Goal: Task Accomplishment & Management: Manage account settings

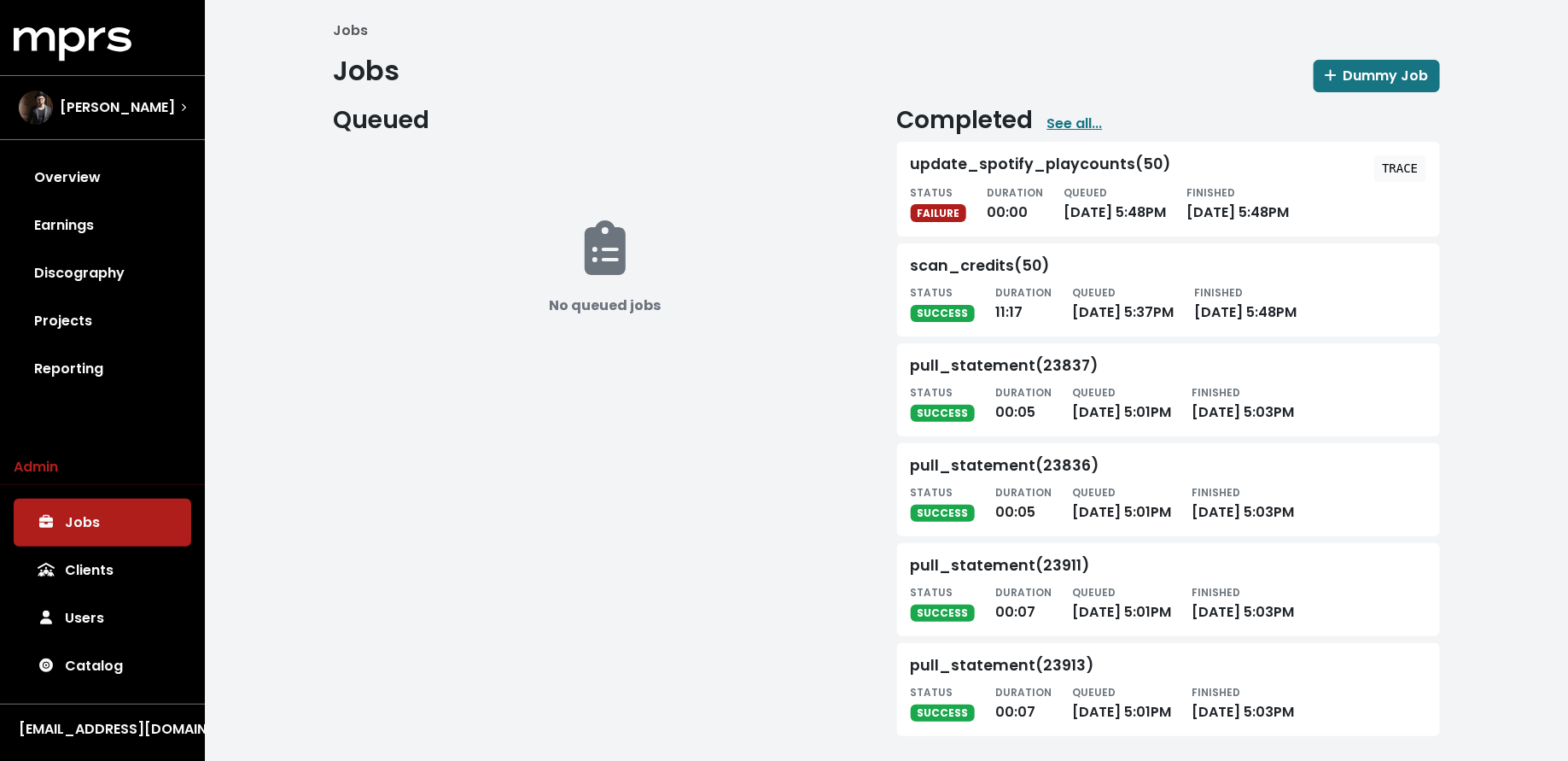
scroll to position [7, 0]
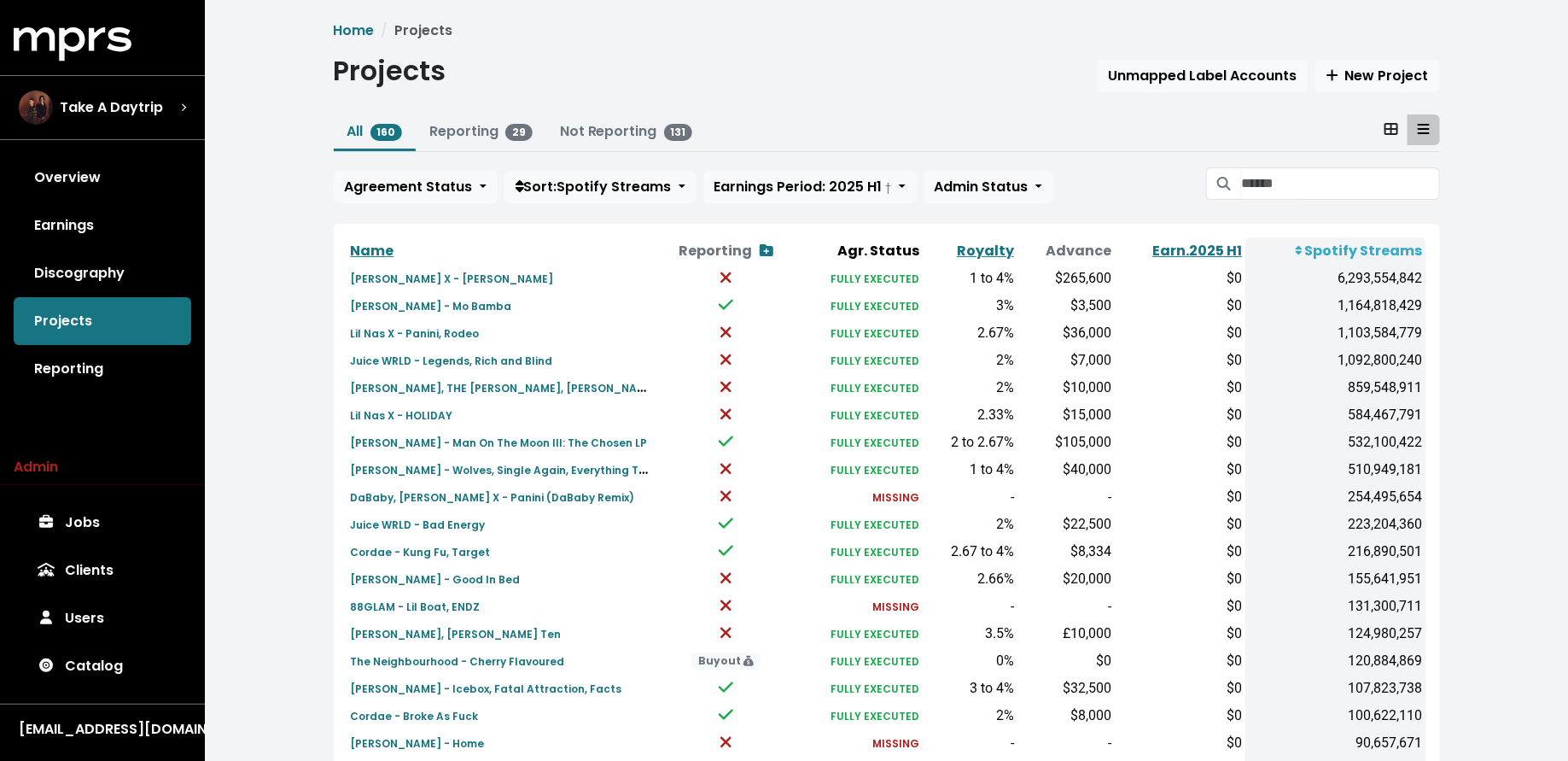
click at [139, 108] on span "Take A Daytrip" at bounding box center [111, 108] width 104 height 21
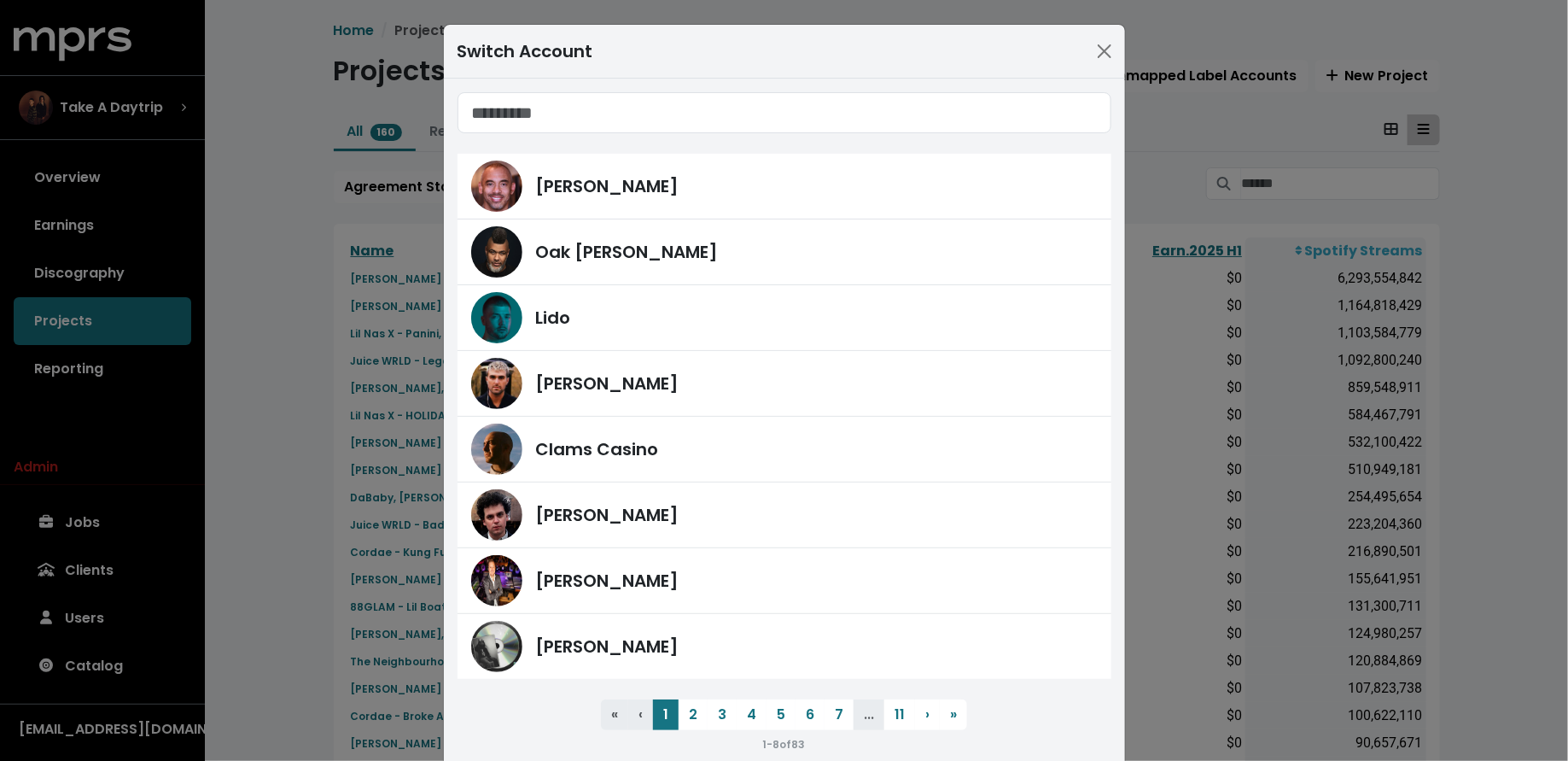
click at [184, 336] on div "Switch Account Harvey Mason Jr Oak Felder Lido Fred Gibson Clams Casino James F…" at bounding box center [784, 380] width 1568 height 761
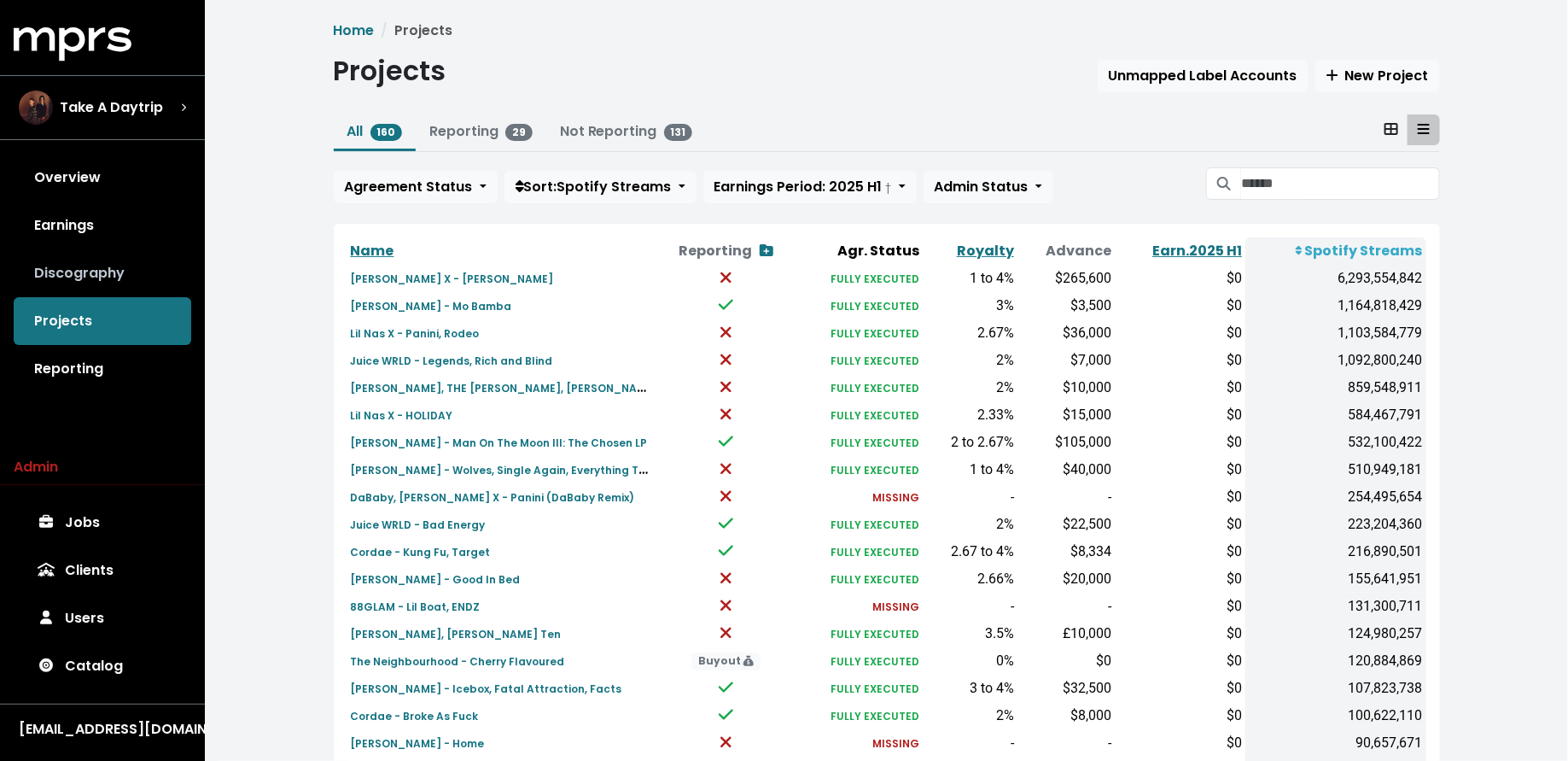
click at [107, 267] on link "Discography" at bounding box center [103, 273] width 178 height 48
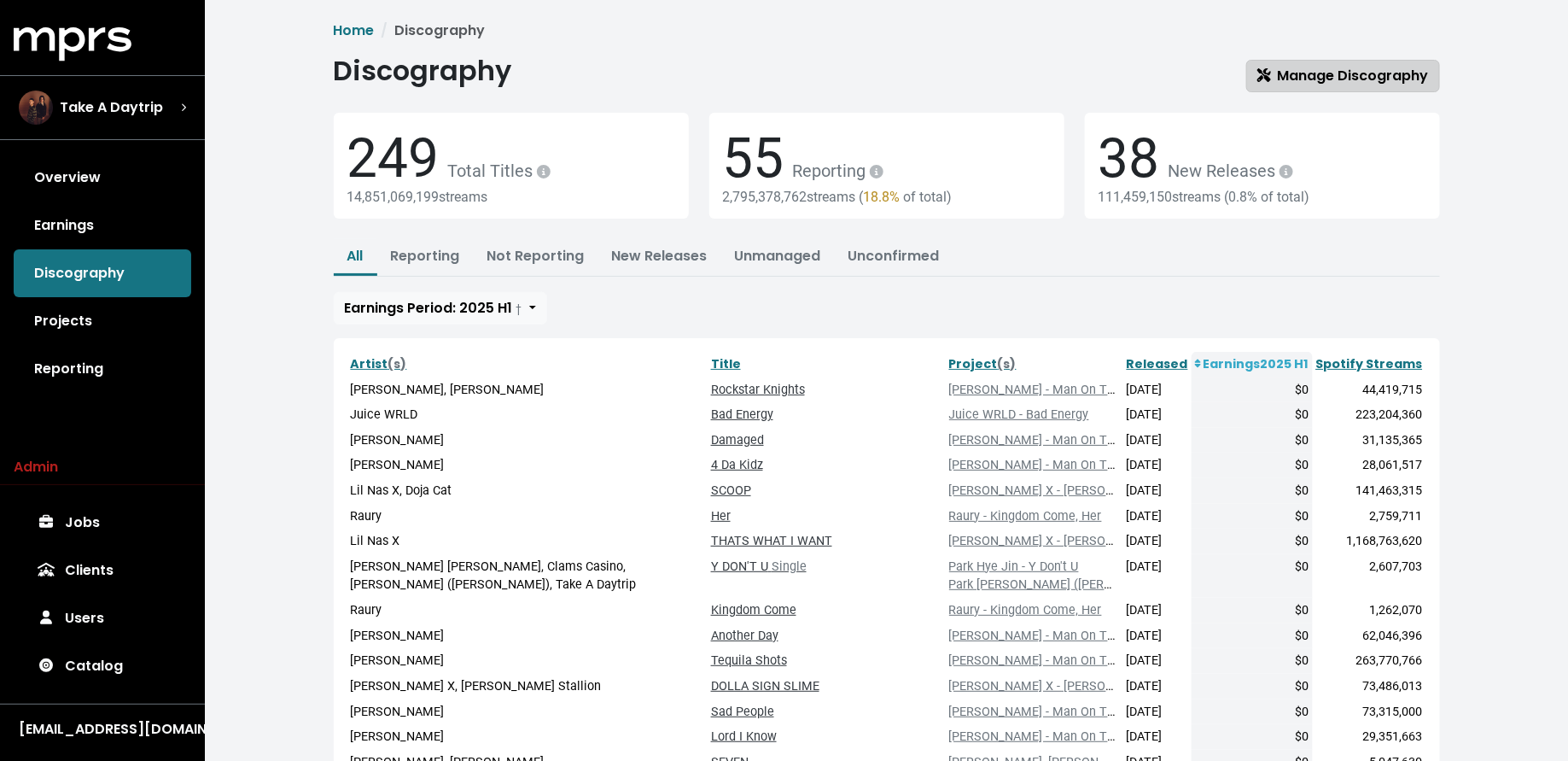
click at [1381, 74] on span "Manage Discography" at bounding box center [1343, 75] width 172 height 20
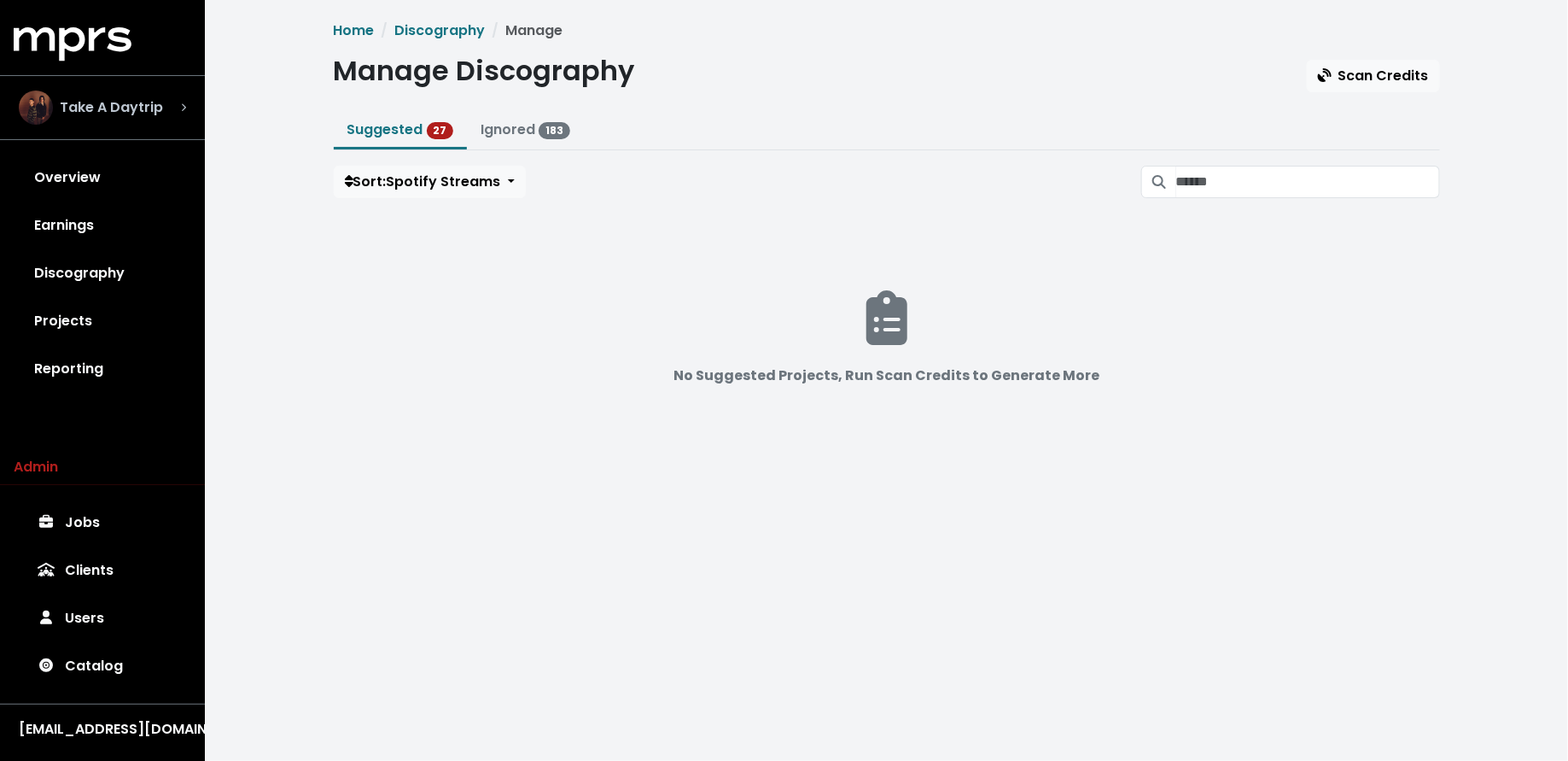
click at [134, 98] on span "Take A Daytrip" at bounding box center [111, 108] width 104 height 21
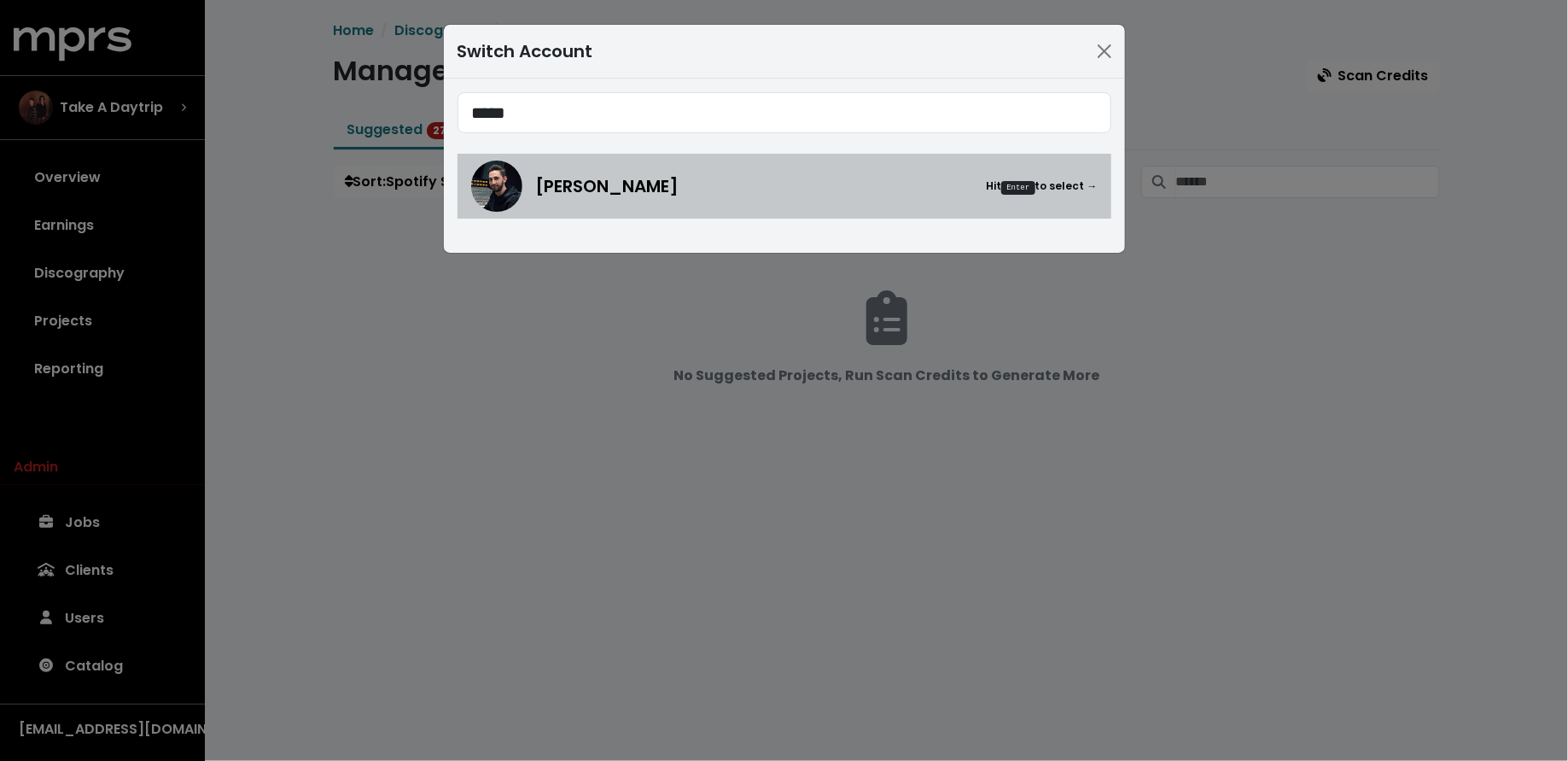
type input "*****"
click at [545, 201] on div "Jason Strong Hit Enter to select →" at bounding box center [784, 186] width 626 height 51
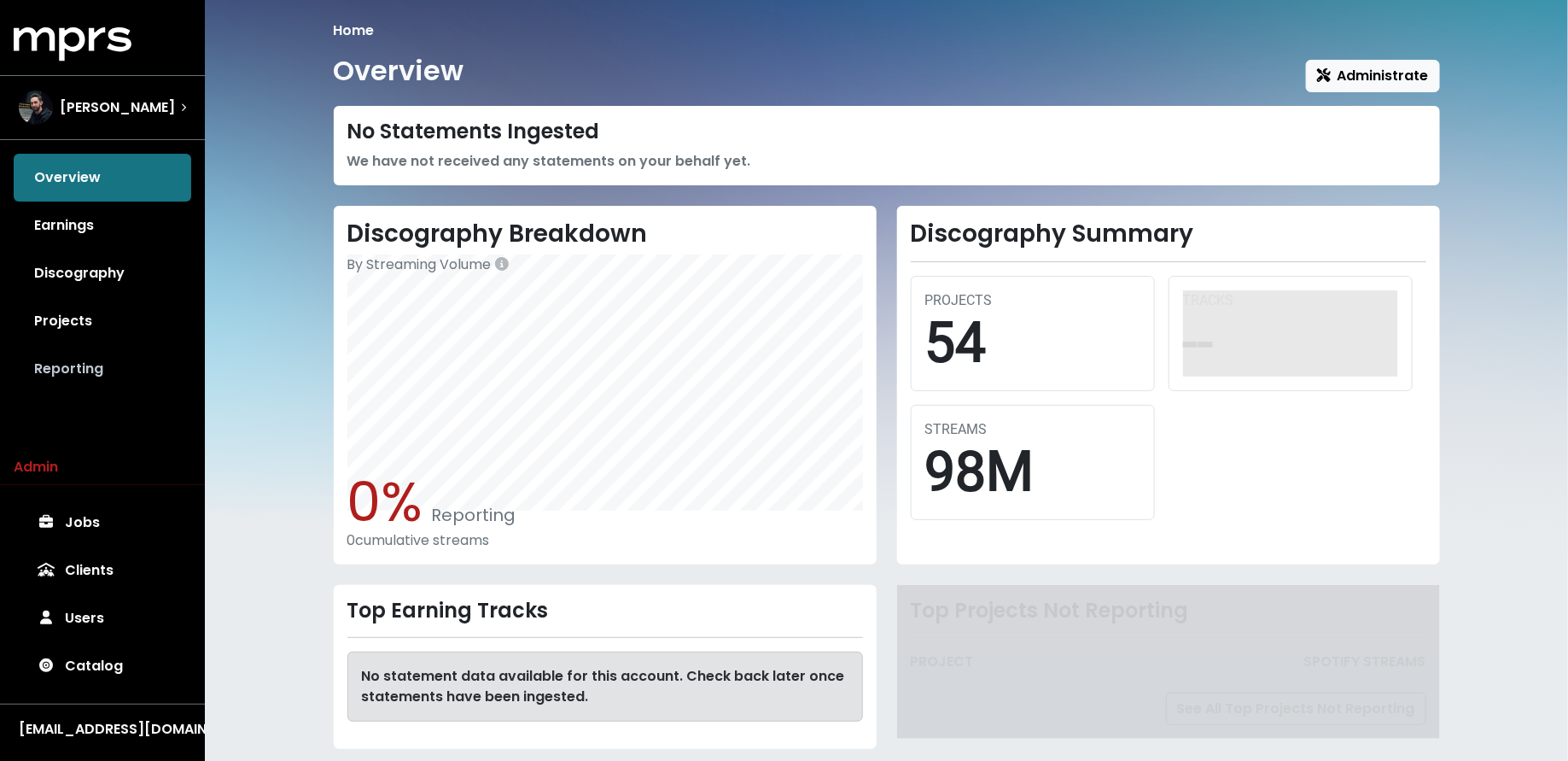
click at [165, 347] on link "Reporting" at bounding box center [103, 368] width 178 height 48
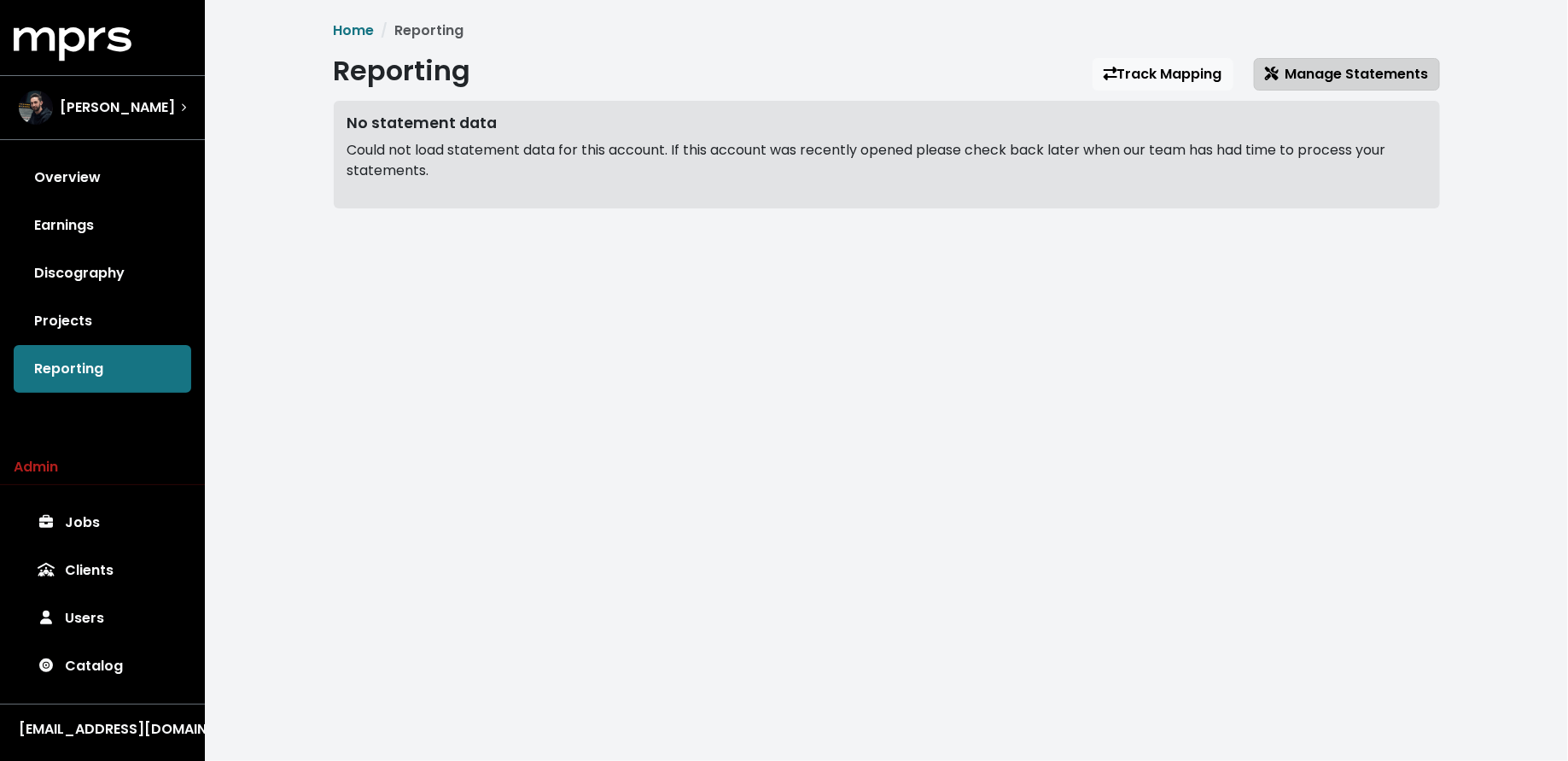
click at [1266, 61] on button "Manage Statements" at bounding box center [1347, 74] width 186 height 33
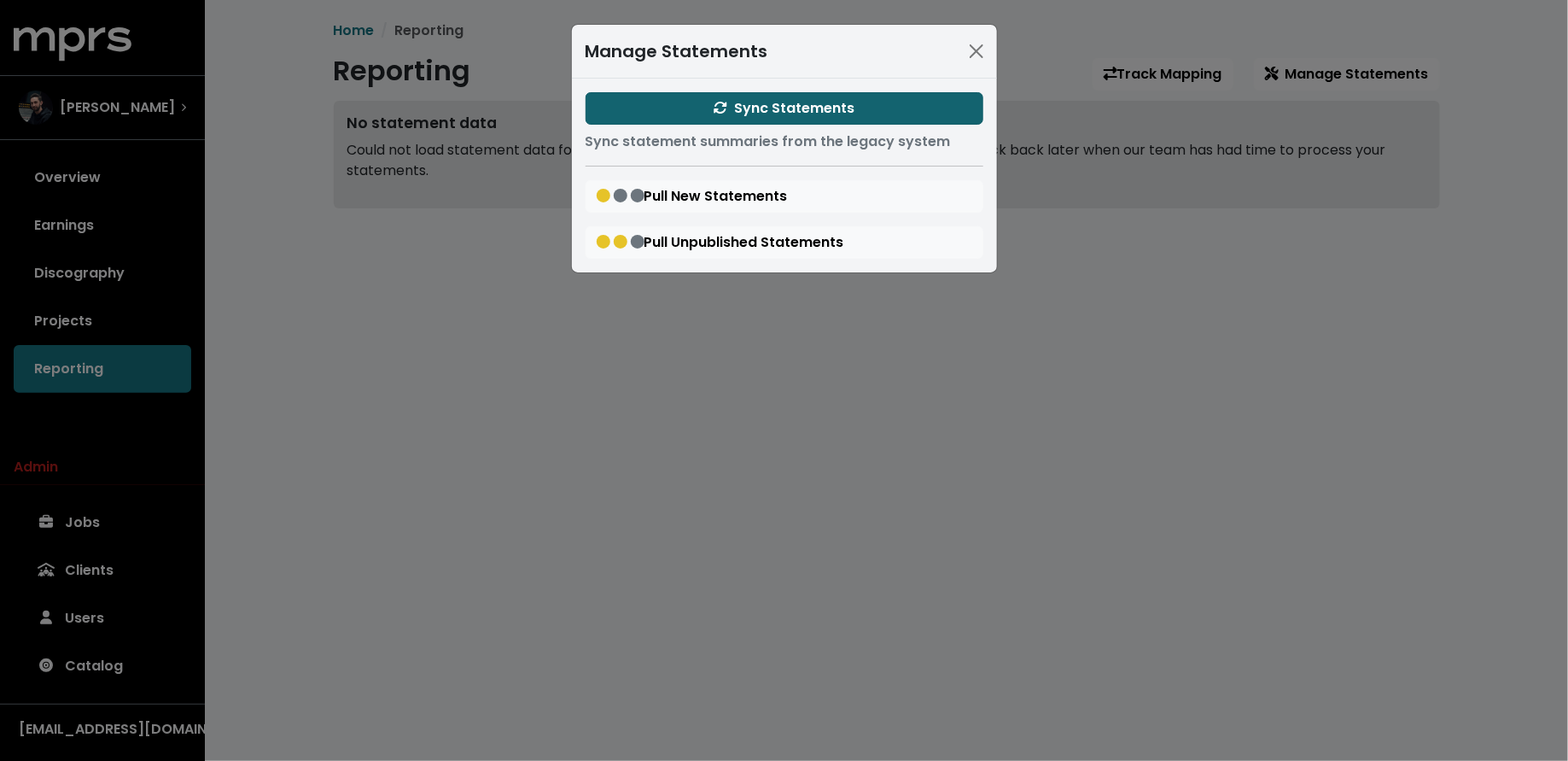
click at [734, 113] on span "Sync Statements" at bounding box center [784, 108] width 141 height 20
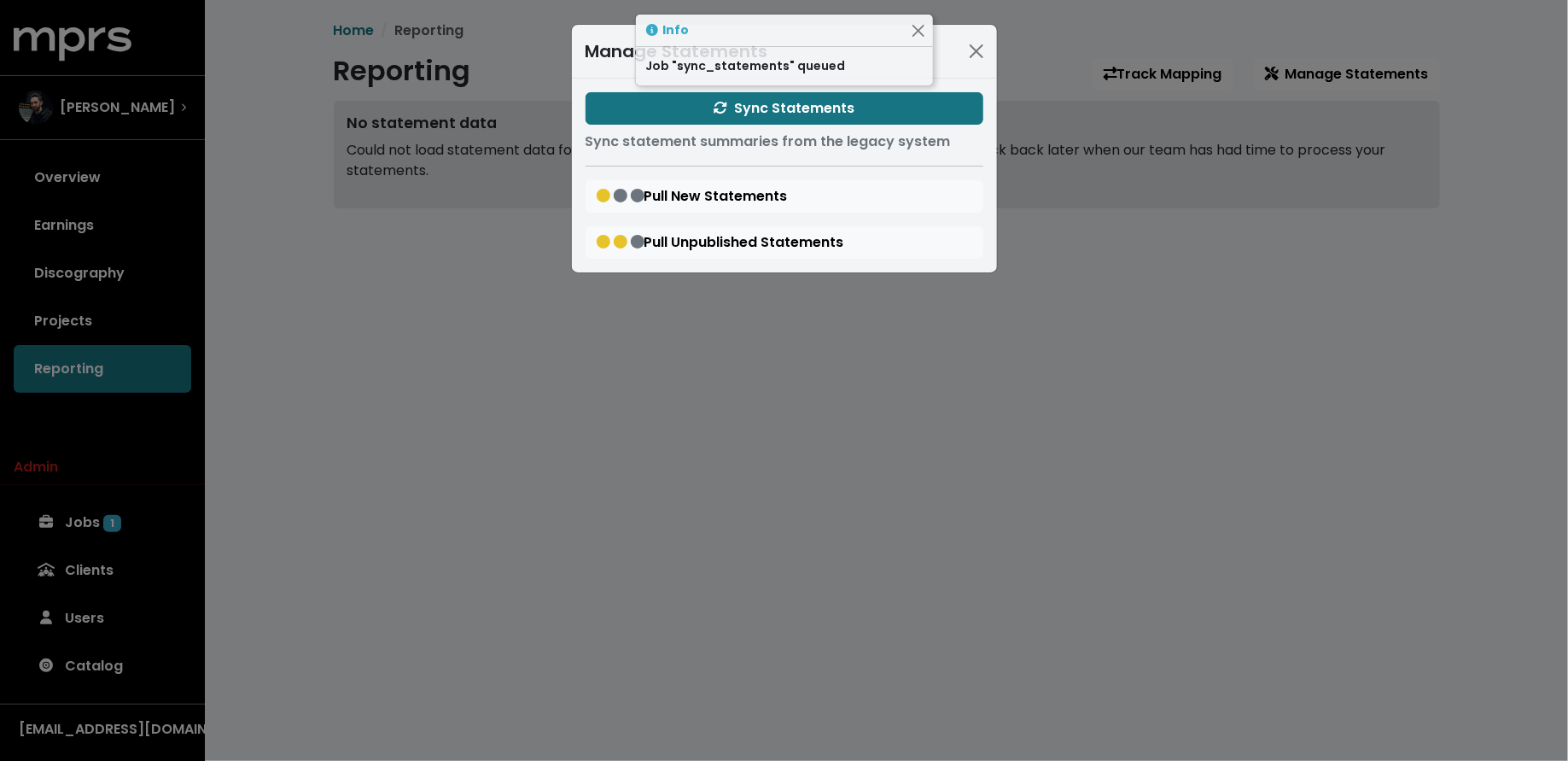
click at [466, 291] on div "Manage Statements Sync Statements Sync statement summaries from the legacy syst…" at bounding box center [784, 380] width 1568 height 761
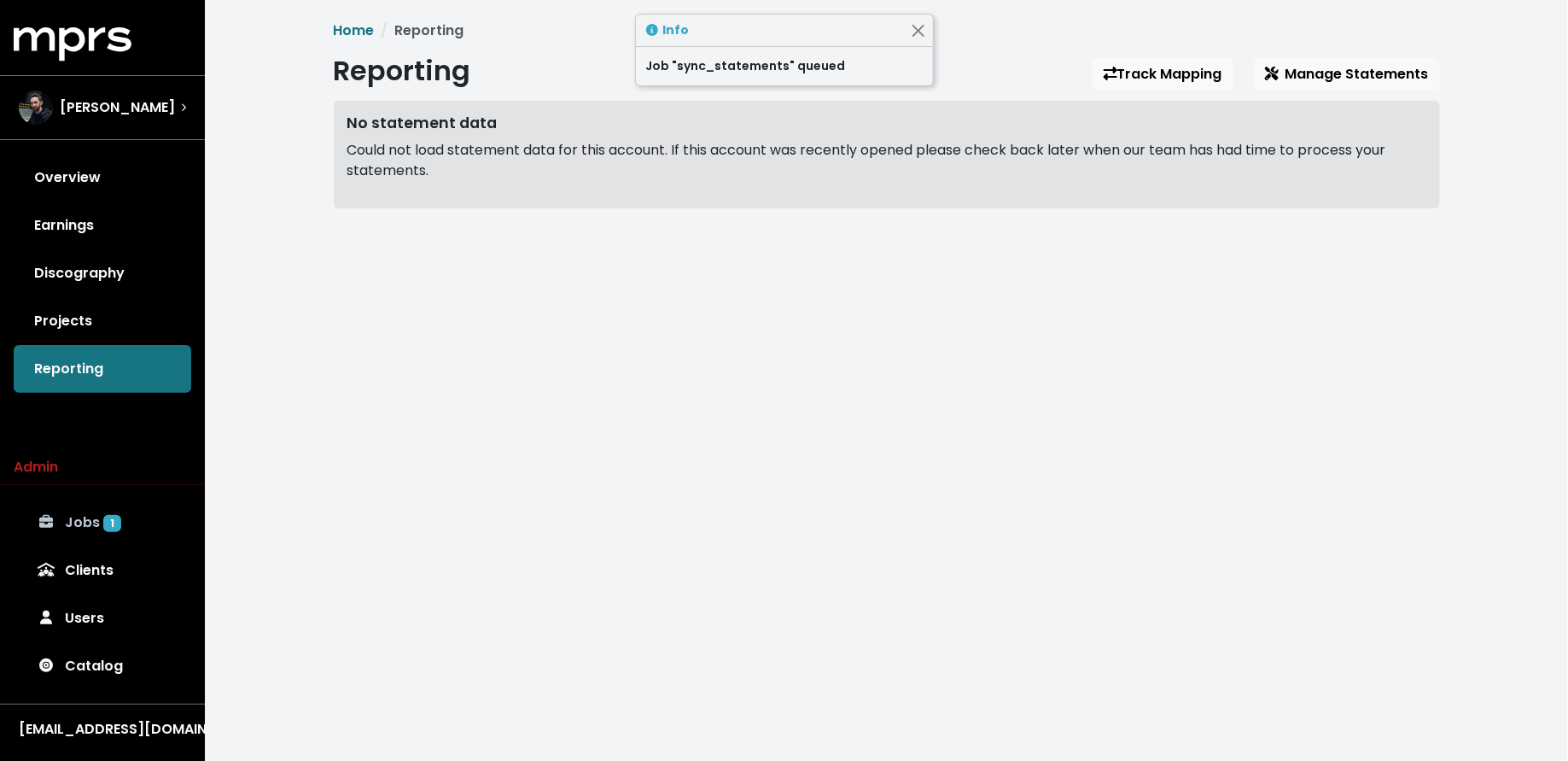
click at [110, 508] on link "Jobs 1" at bounding box center [103, 522] width 178 height 48
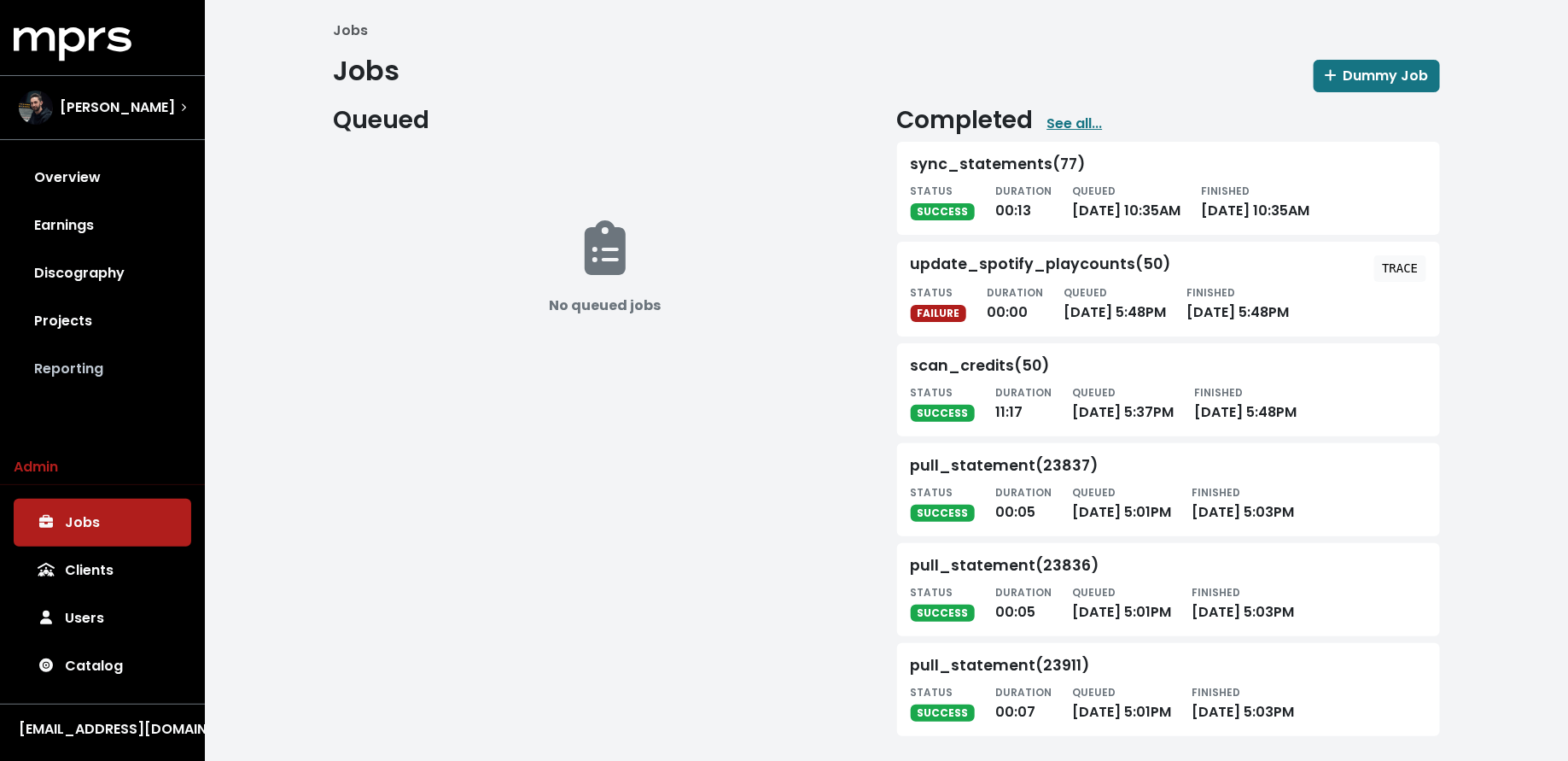
click at [100, 352] on link "Reporting" at bounding box center [103, 368] width 178 height 48
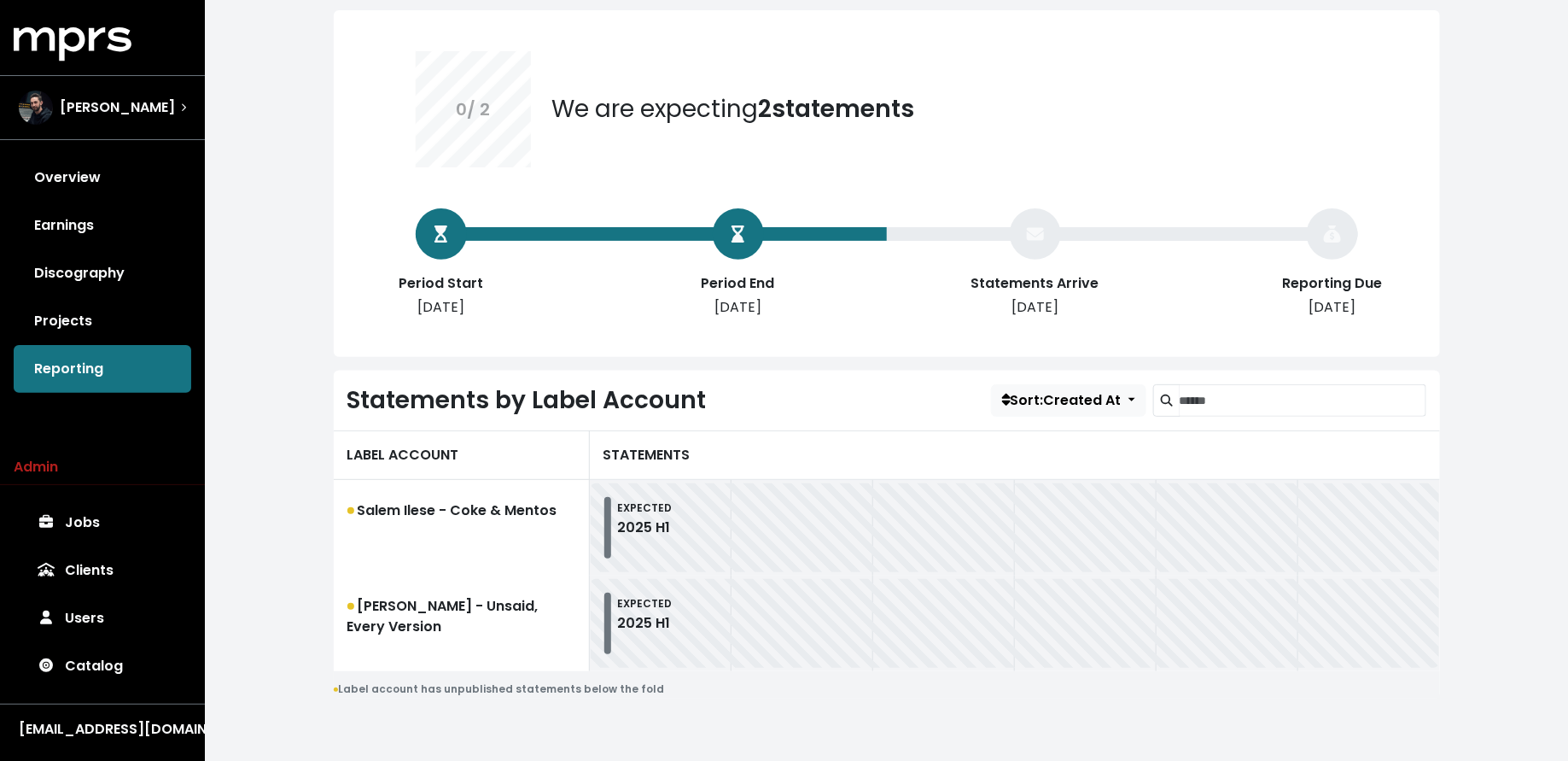
scroll to position [137, 0]
click at [130, 97] on span "Jason Strong" at bounding box center [117, 108] width 115 height 21
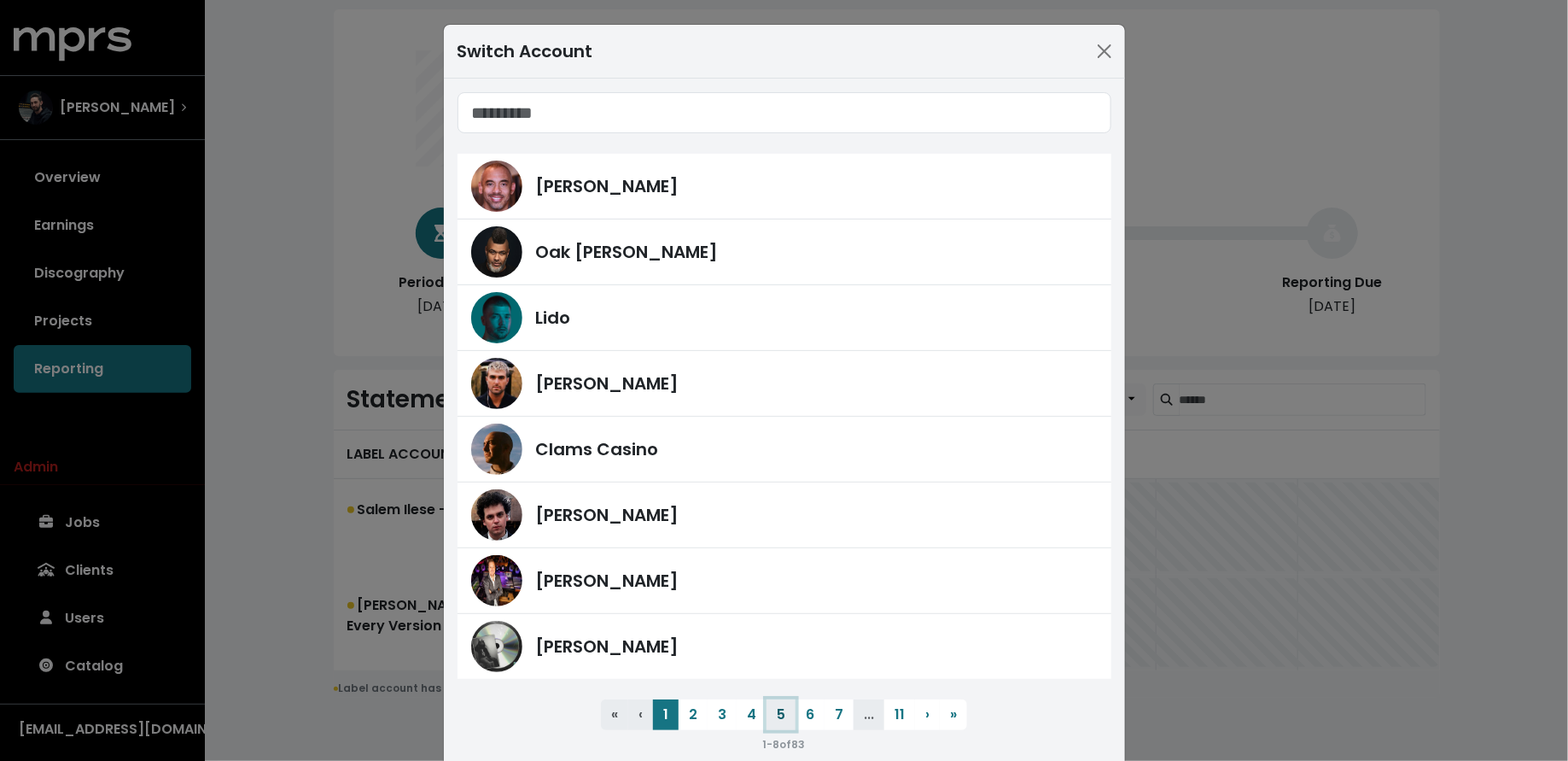
click at [778, 711] on button "5" at bounding box center [780, 714] width 29 height 31
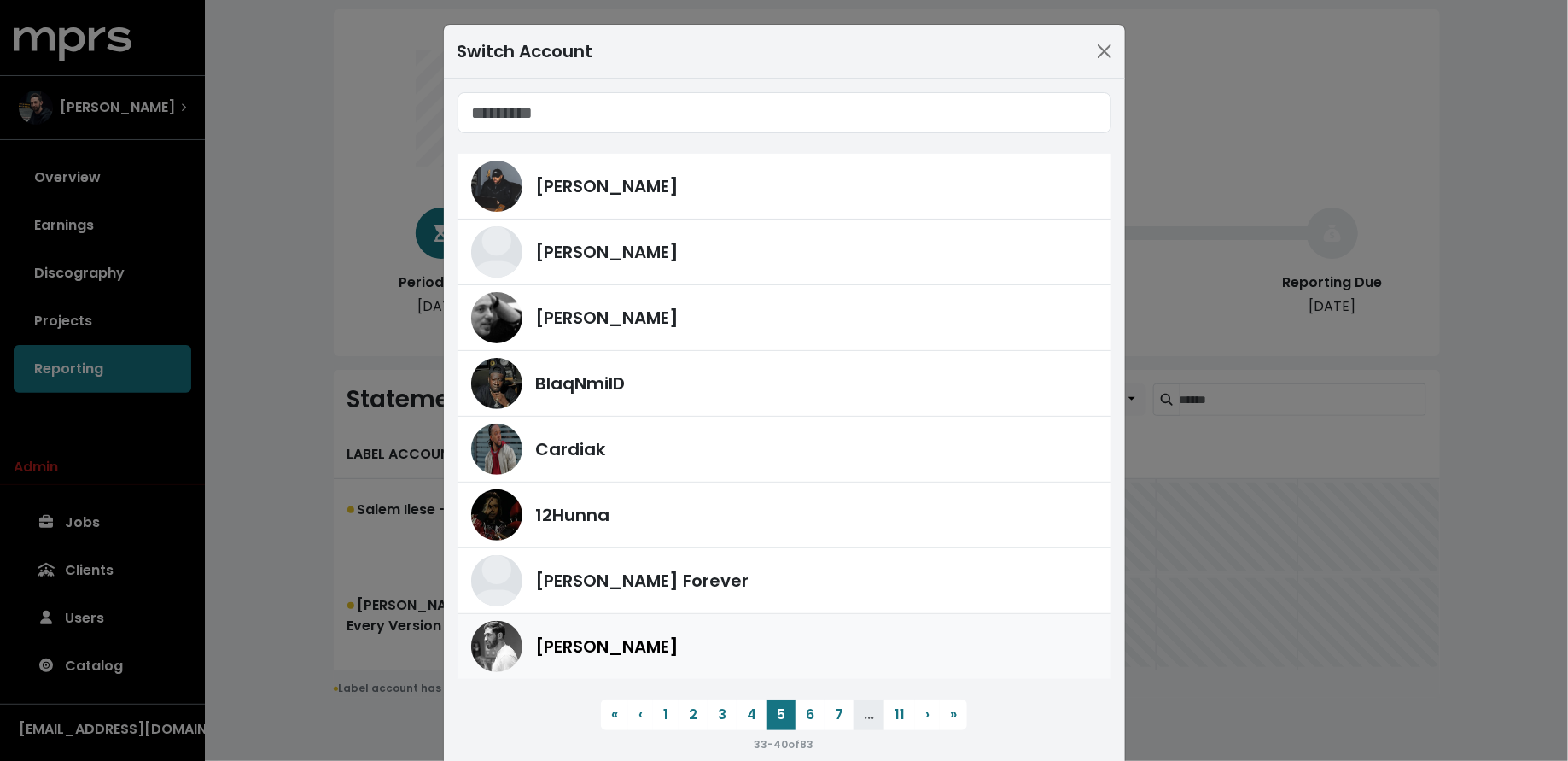
click at [654, 622] on div "Alex Salibian" at bounding box center [784, 646] width 626 height 51
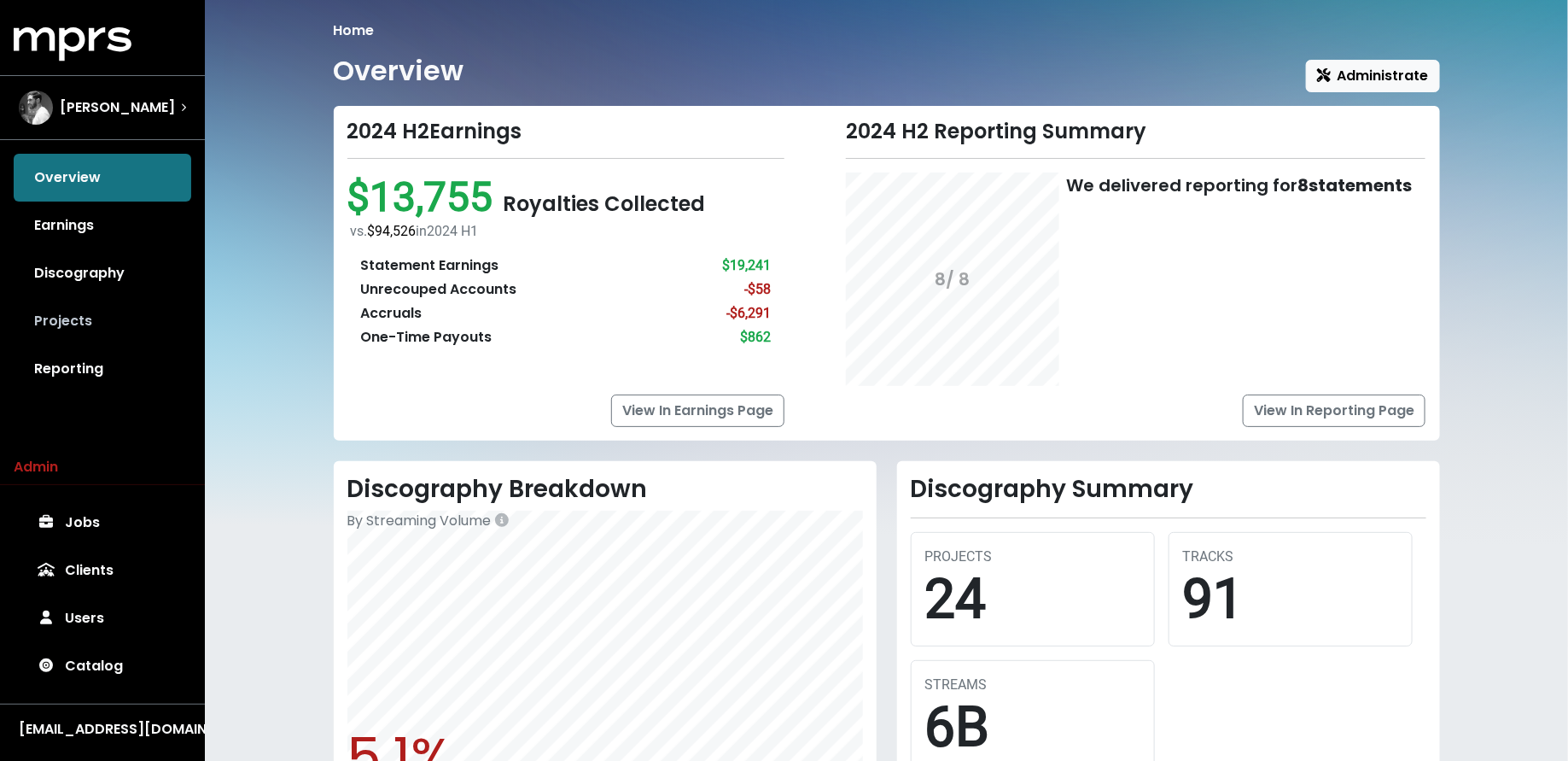
click at [132, 324] on link "Projects" at bounding box center [103, 321] width 178 height 48
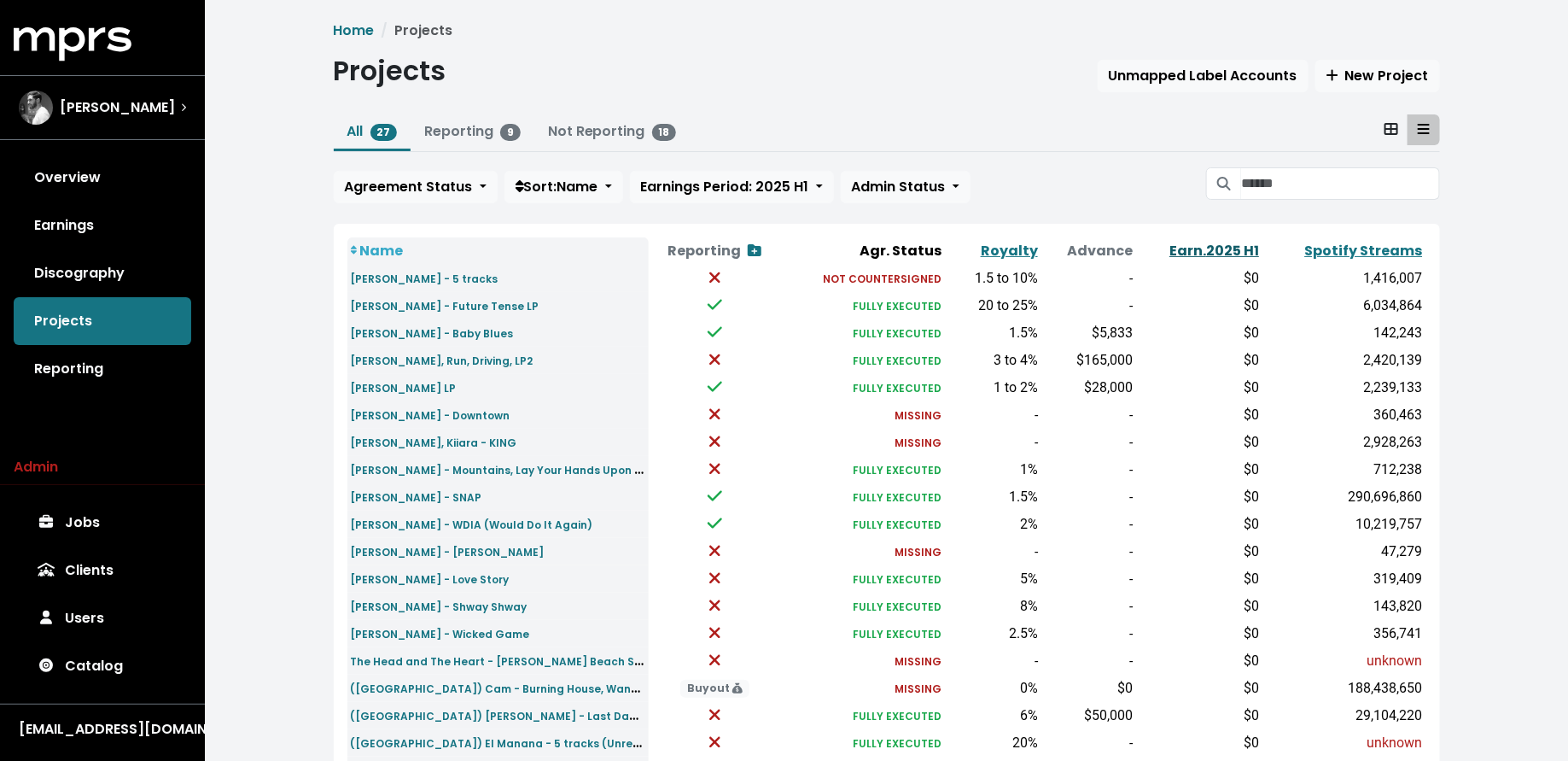
click at [1227, 247] on link "Earn. 2025 H1" at bounding box center [1214, 251] width 90 height 20
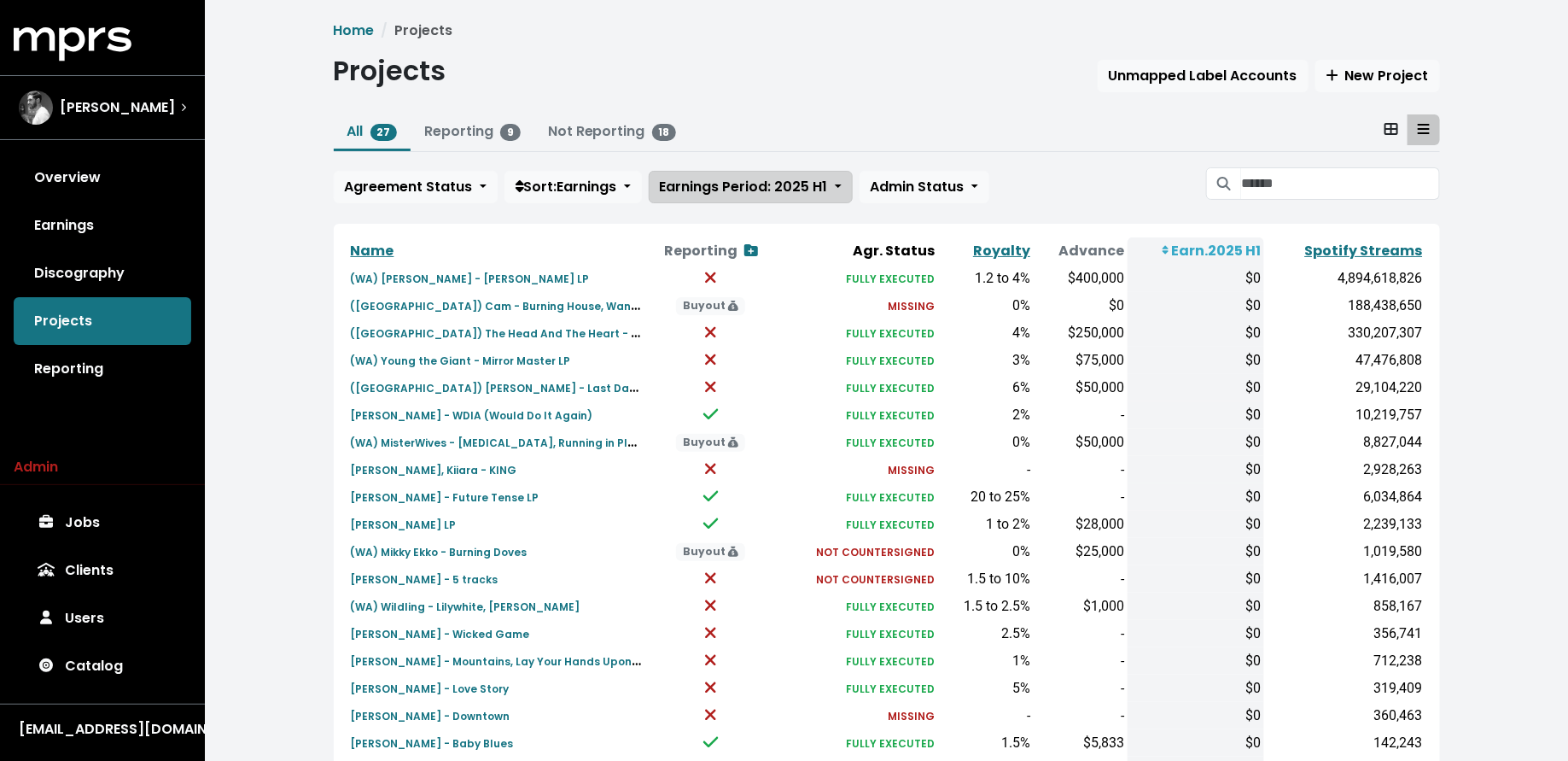
click at [715, 182] on span "Earnings Period: 2025 H1" at bounding box center [744, 186] width 168 height 20
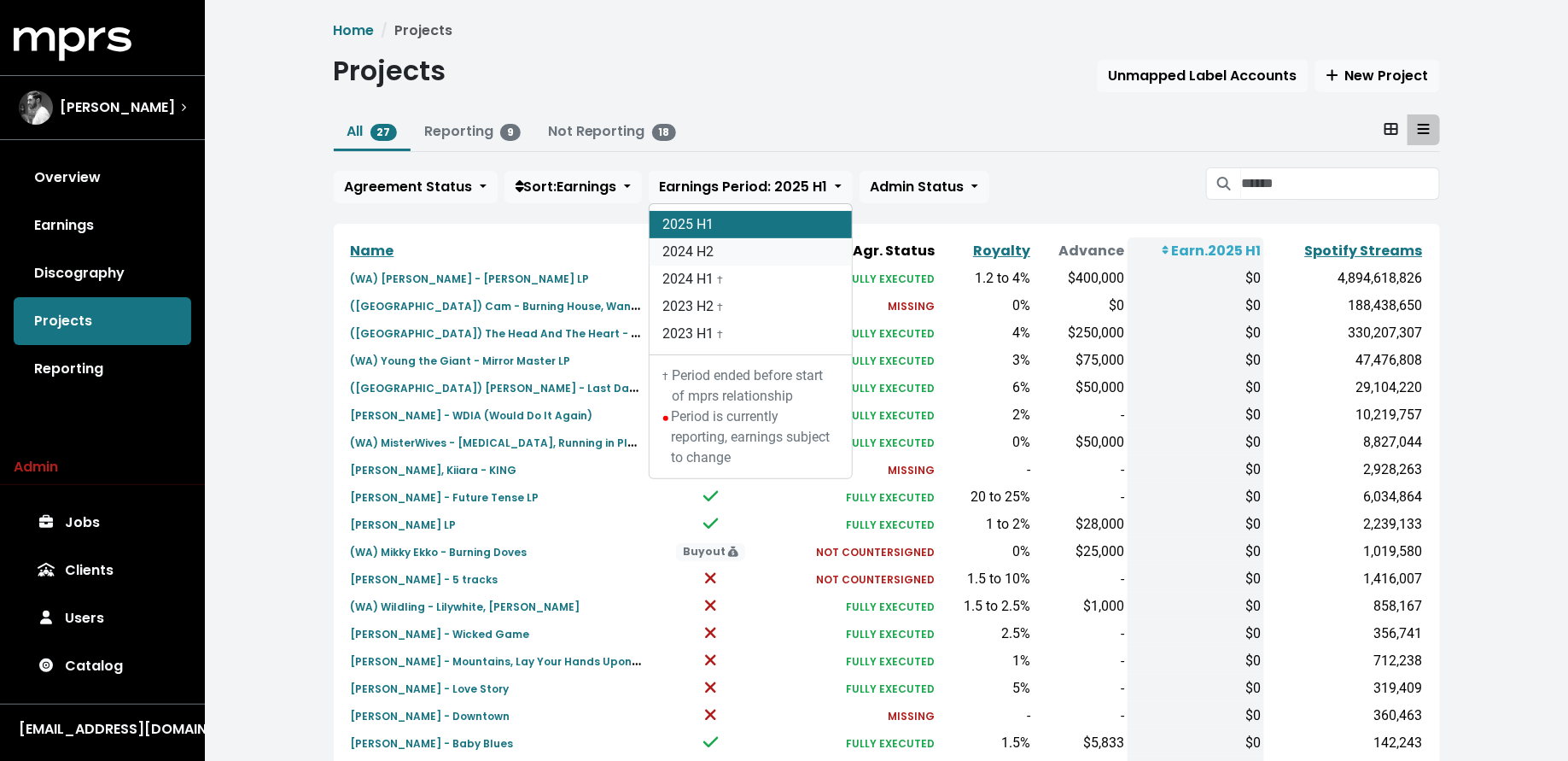
click at [713, 245] on link "2024 H2" at bounding box center [750, 251] width 202 height 27
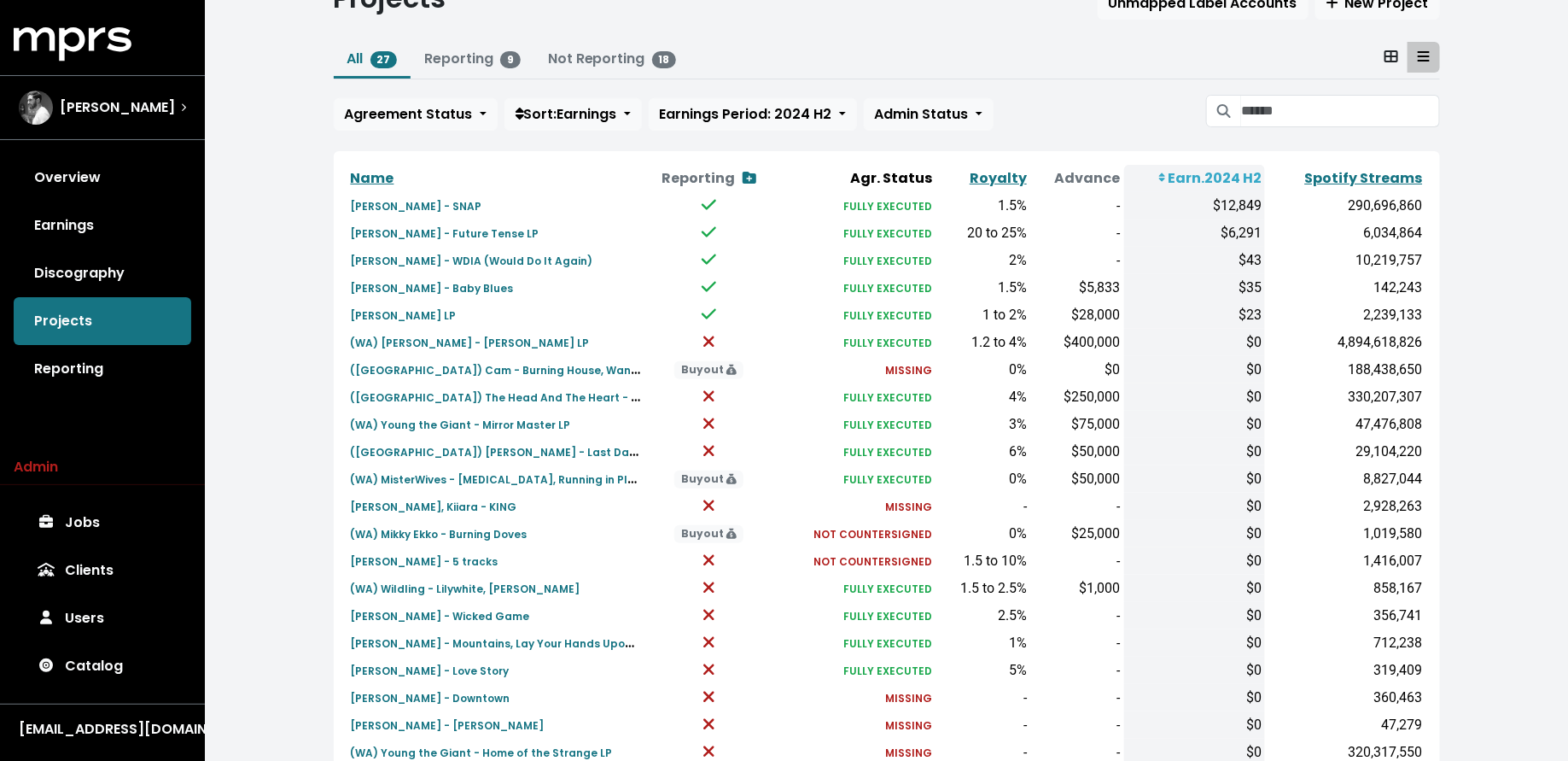
scroll to position [70, 0]
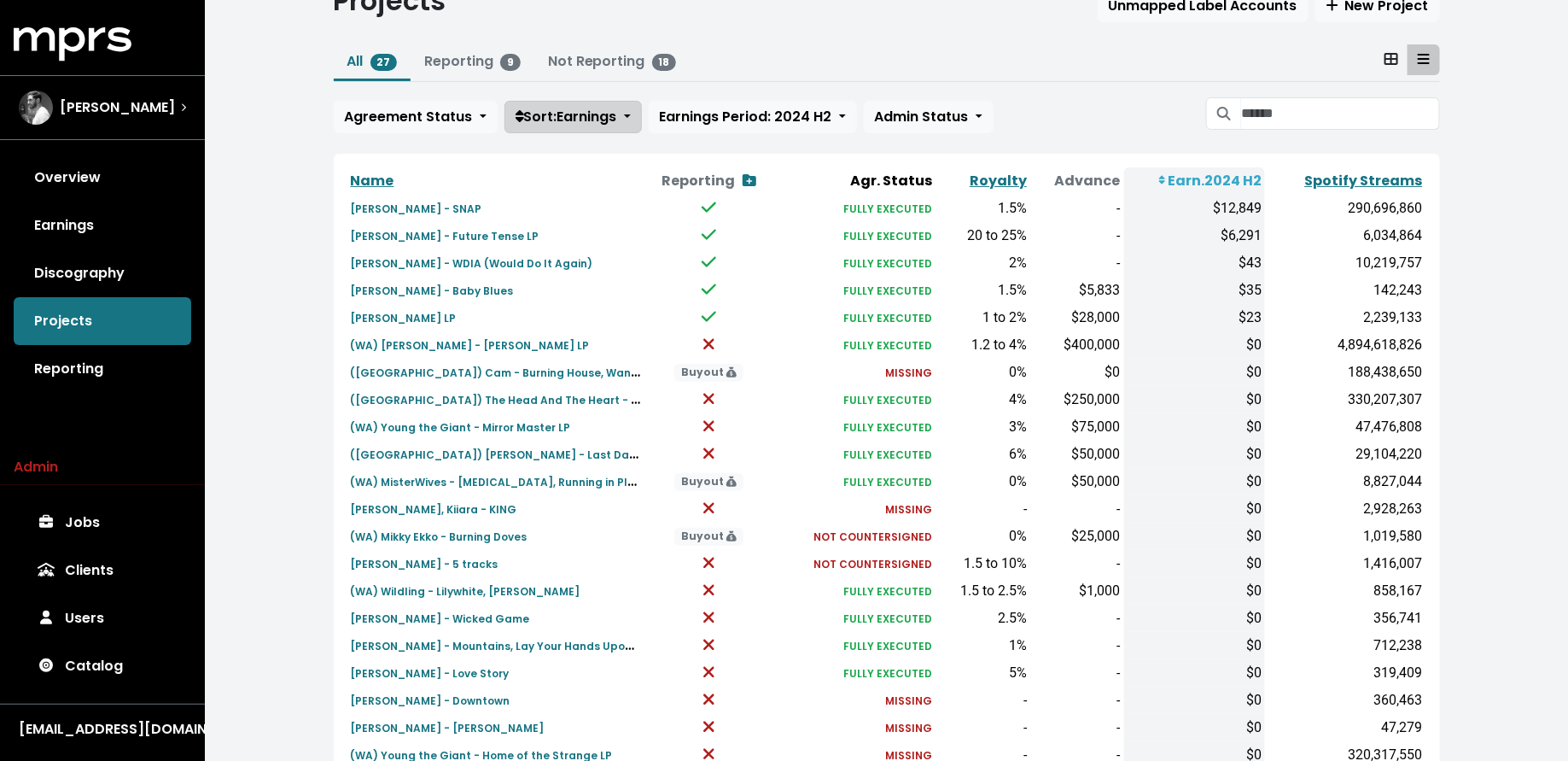
click at [577, 121] on span "Sort: Earnings" at bounding box center [566, 116] width 102 height 20
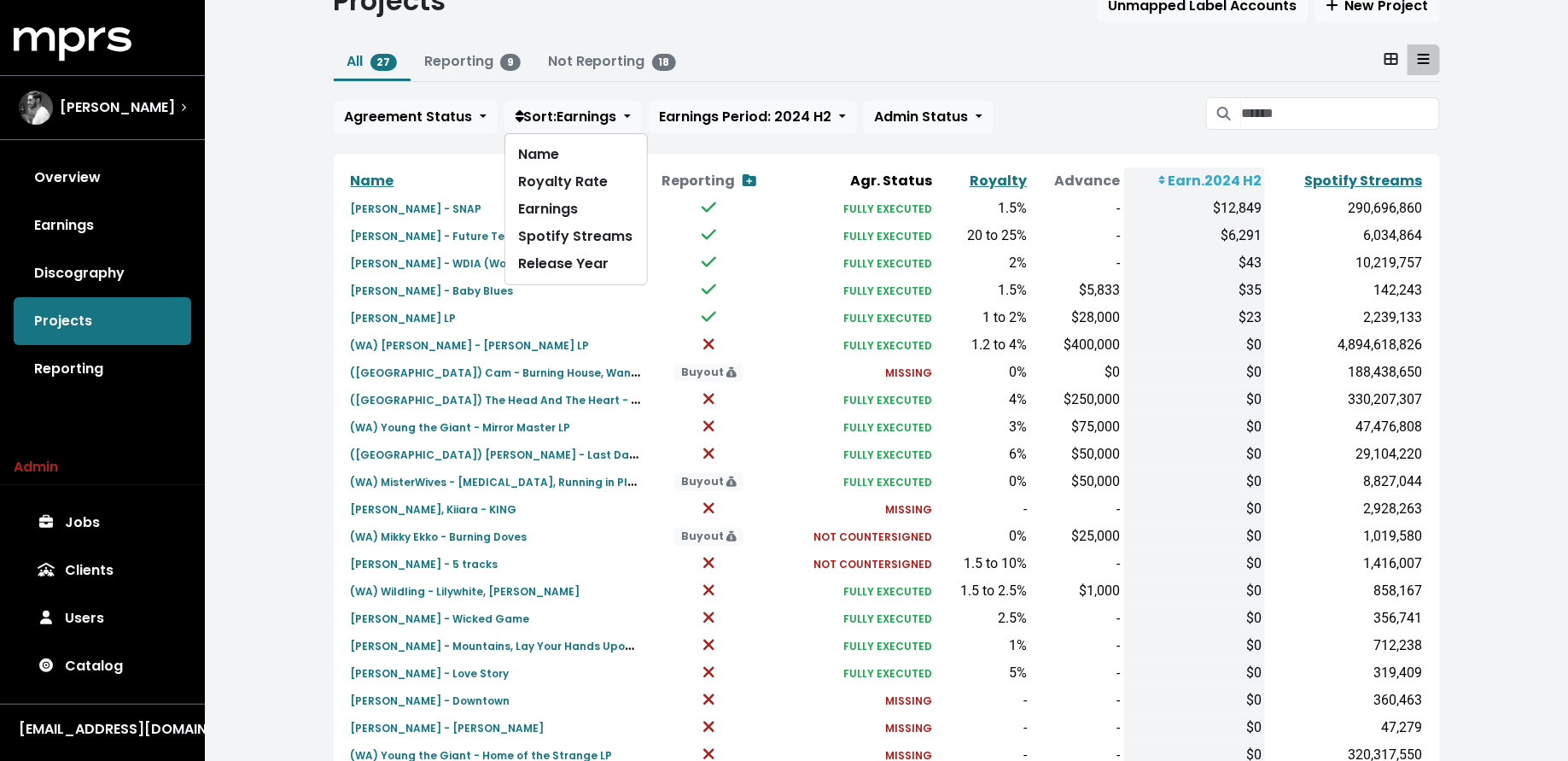
click at [295, 316] on div "Home Projects Projects Unmapped Label Accounts New Project All 27 Reporting 9 N…" at bounding box center [886, 468] width 1363 height 1078
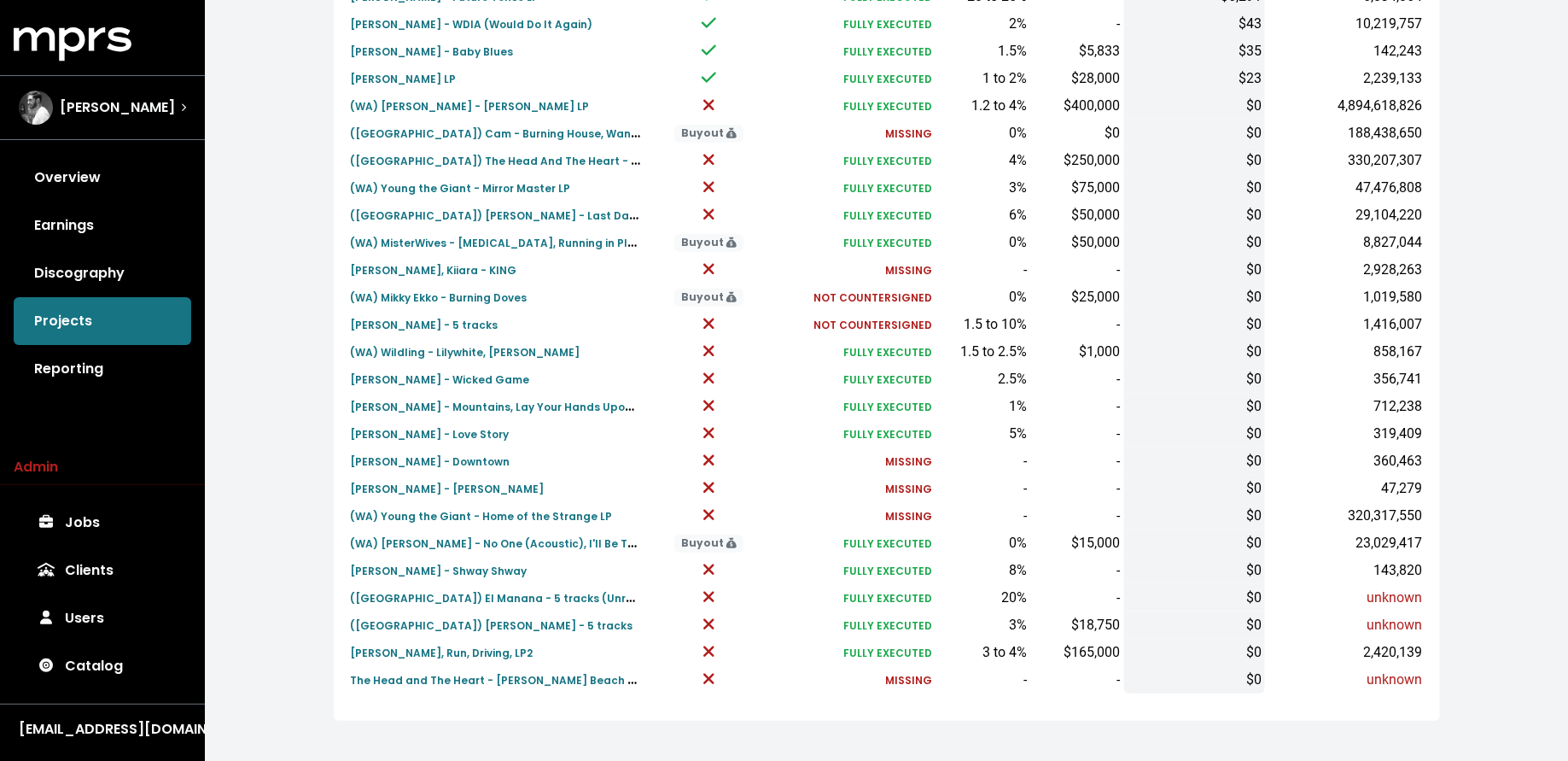
scroll to position [314, 0]
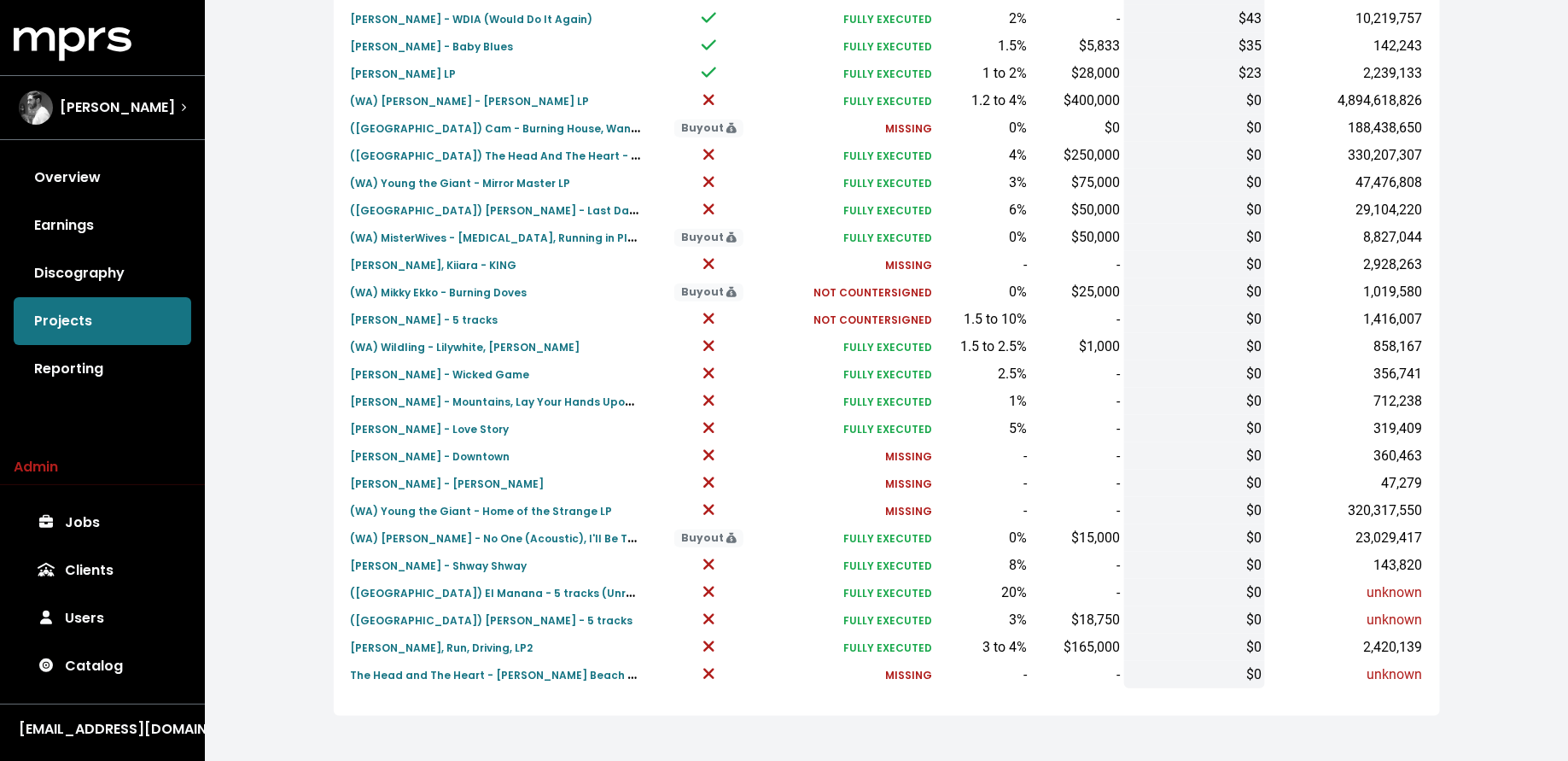
click at [122, 508] on link "Jobs" at bounding box center [103, 522] width 178 height 48
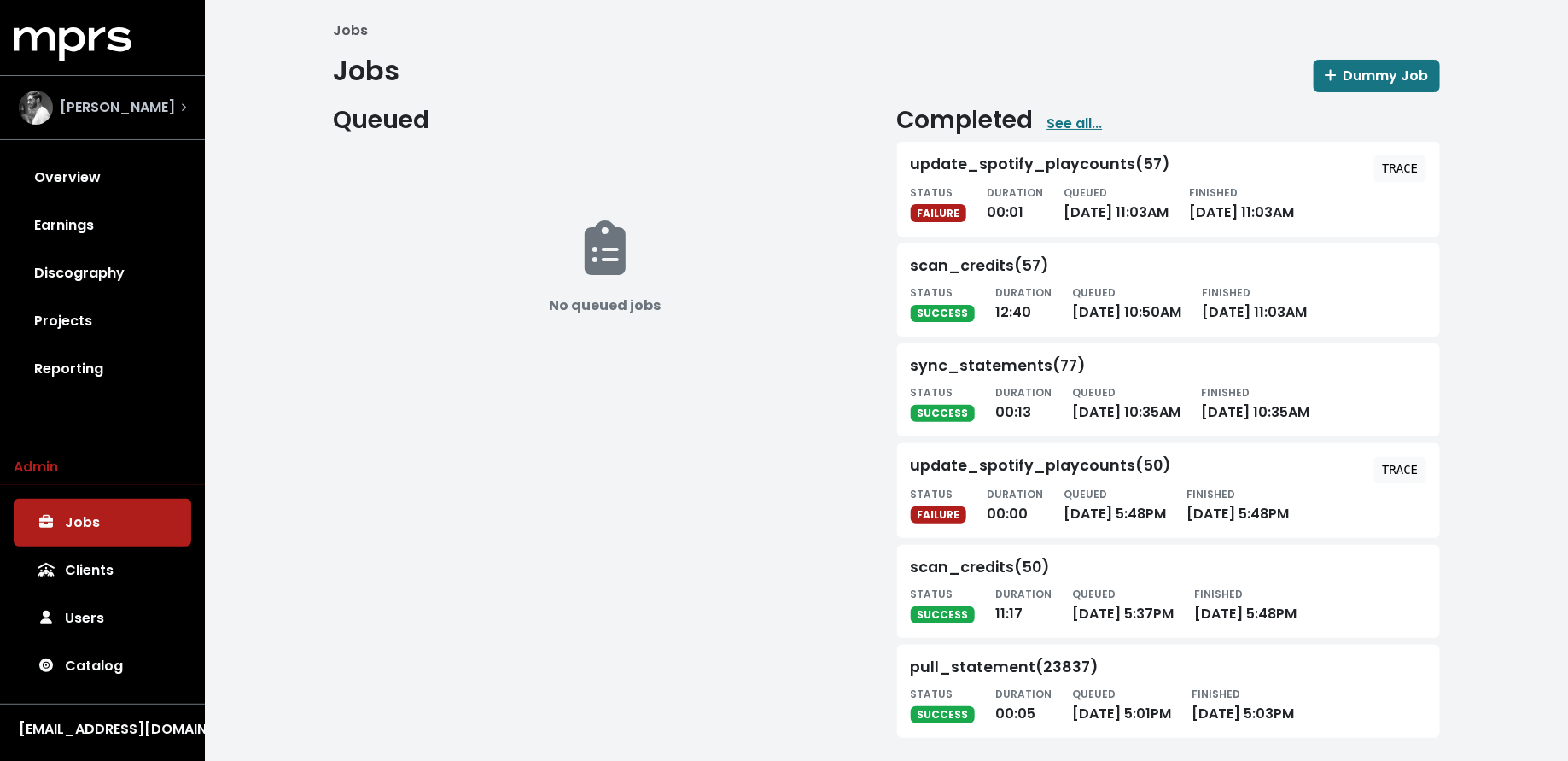
click at [121, 108] on span "Alex Salibian" at bounding box center [117, 108] width 115 height 21
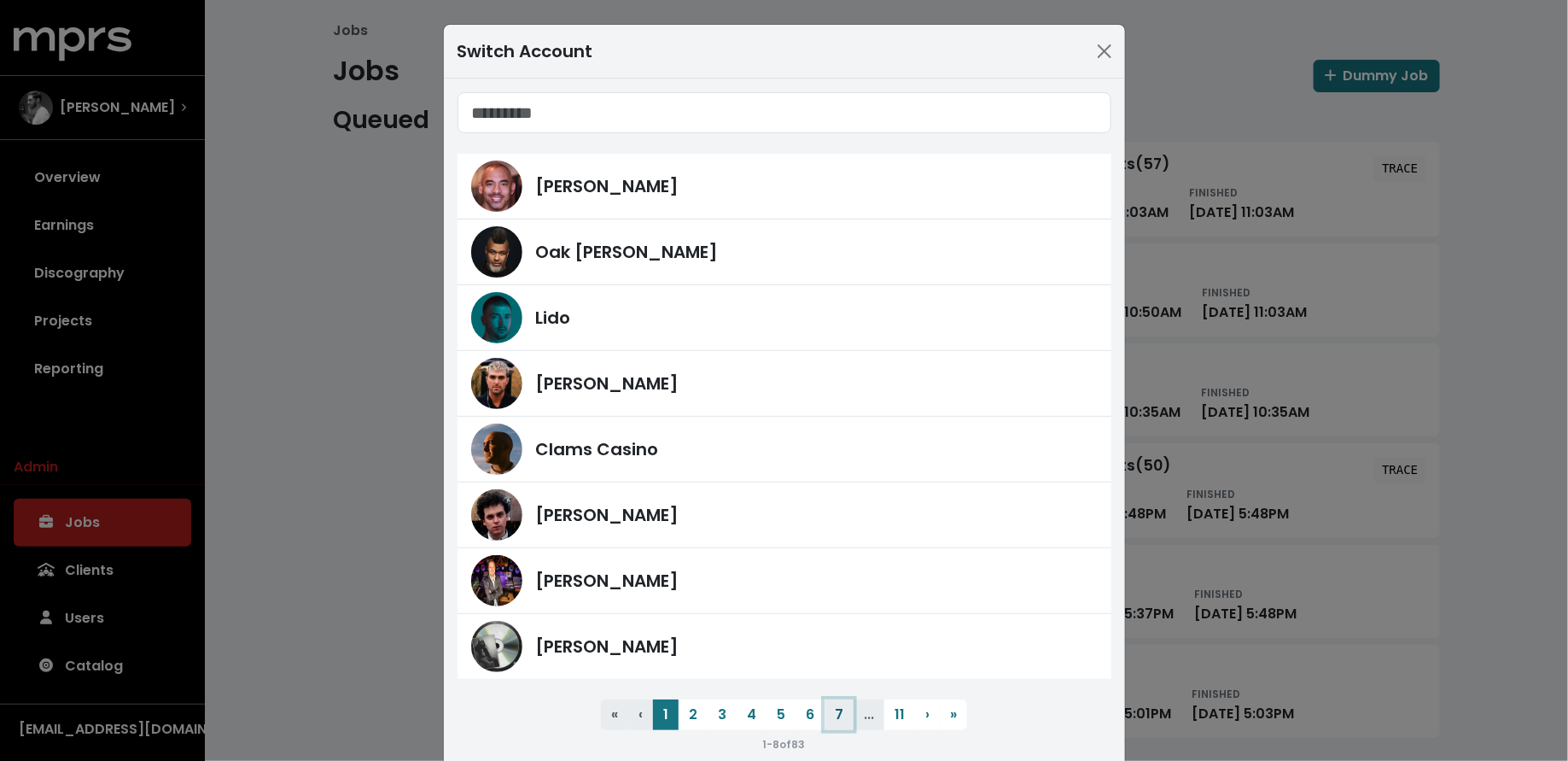
click at [834, 706] on button "7" at bounding box center [838, 714] width 29 height 31
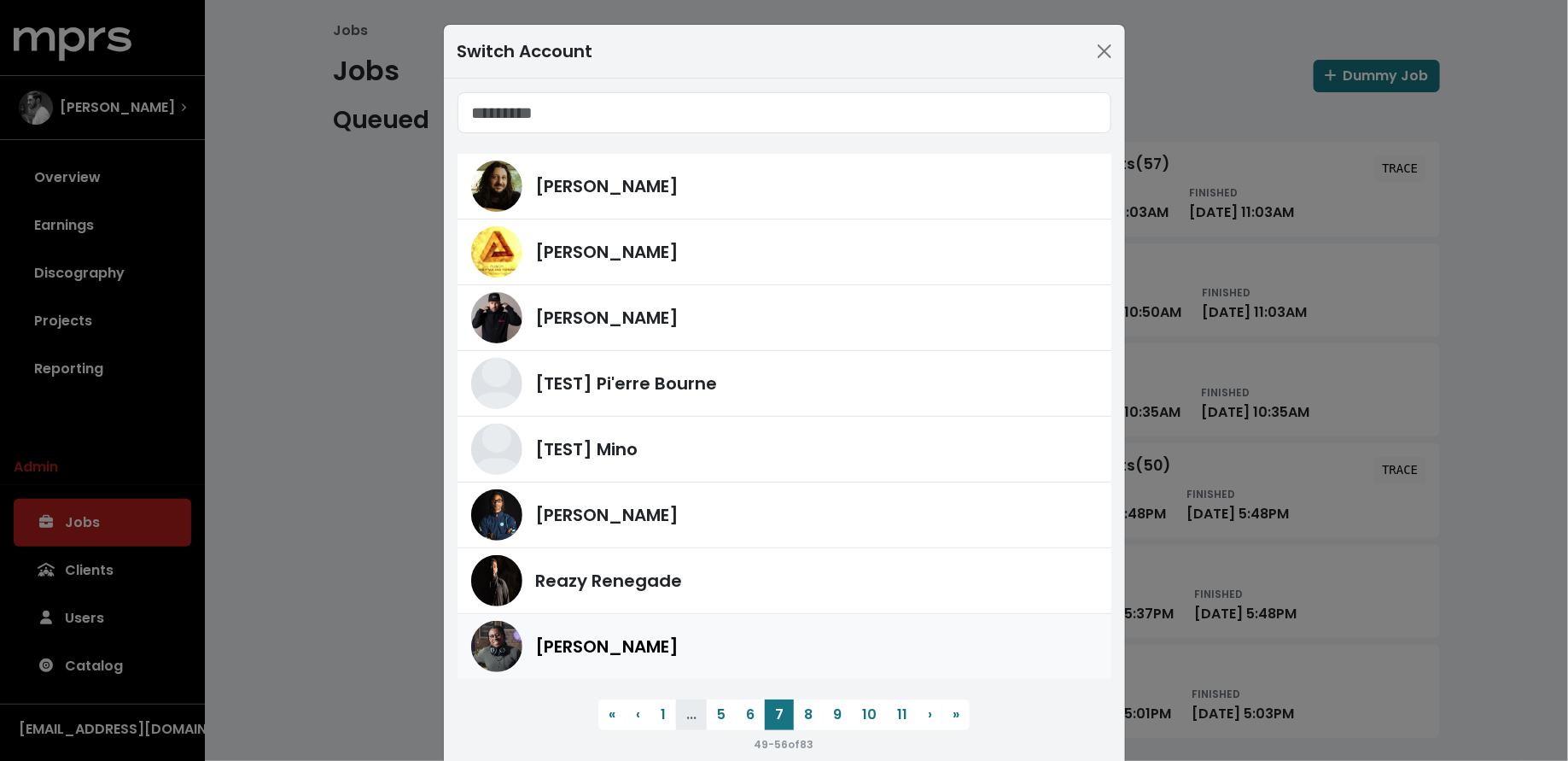
click at [786, 639] on div "Ben Thomas" at bounding box center [817, 646] width 562 height 25
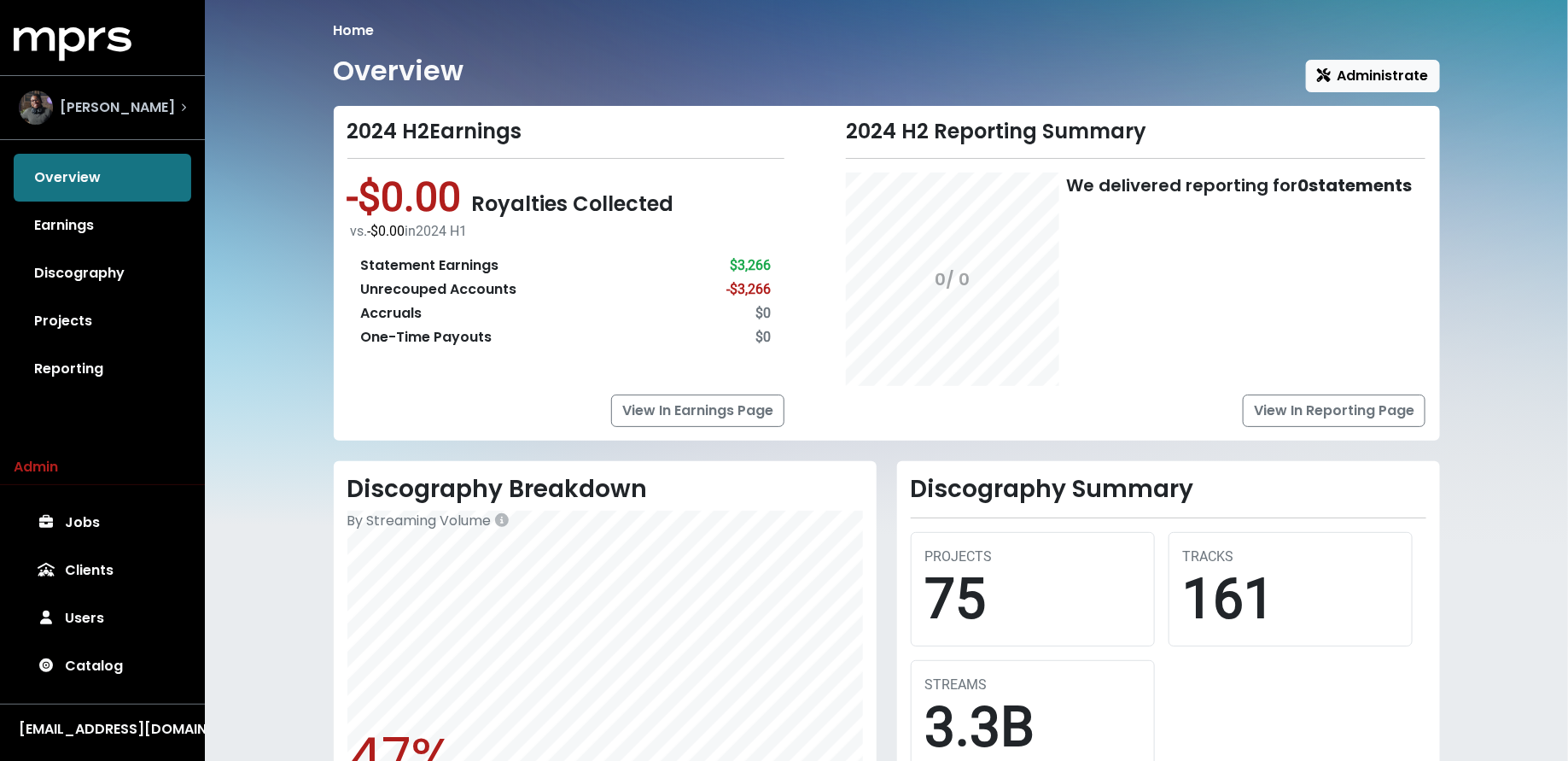
click at [105, 108] on span "Ben Thomas" at bounding box center [117, 108] width 115 height 21
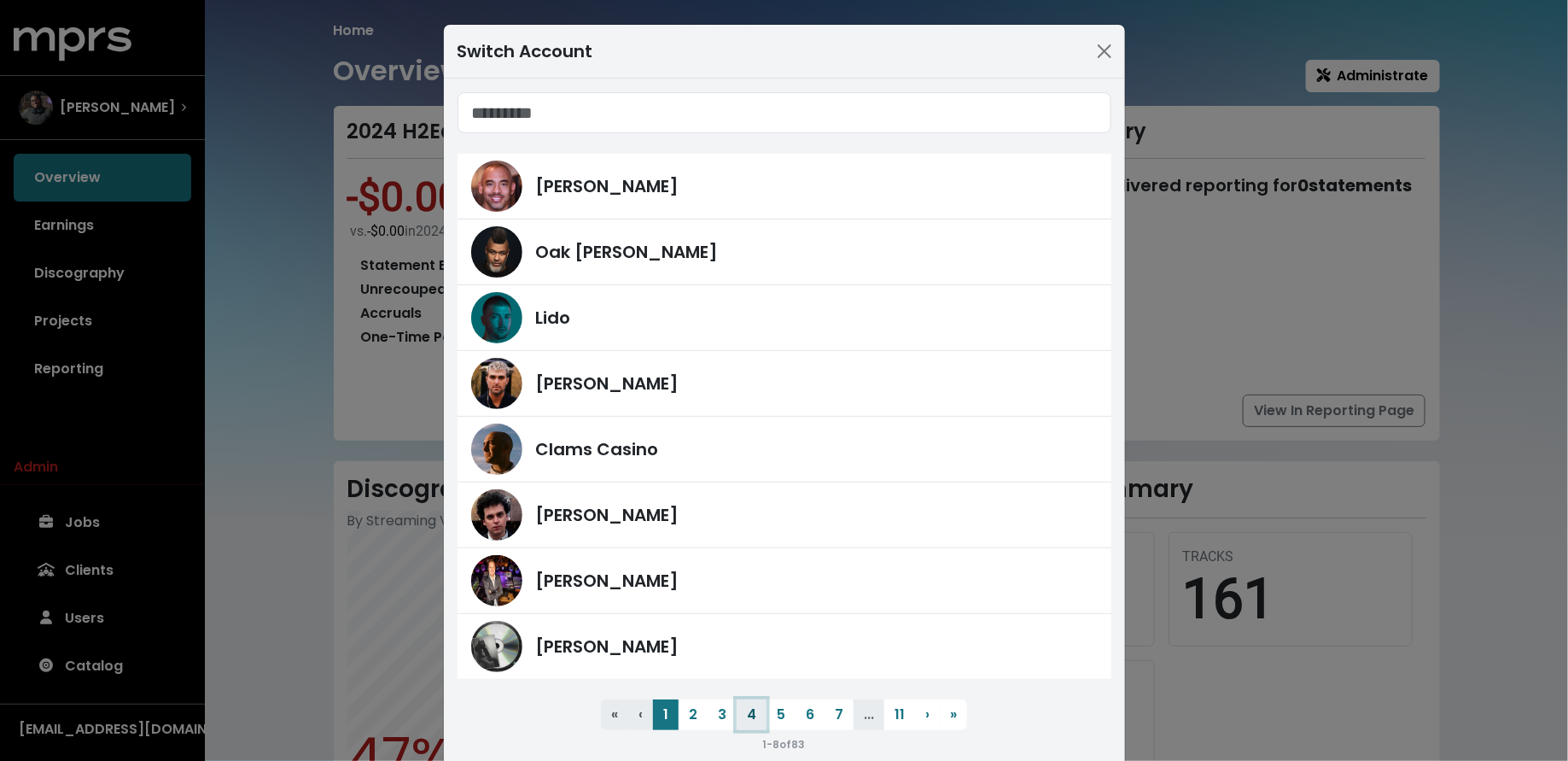
click at [741, 710] on button "4" at bounding box center [751, 714] width 30 height 31
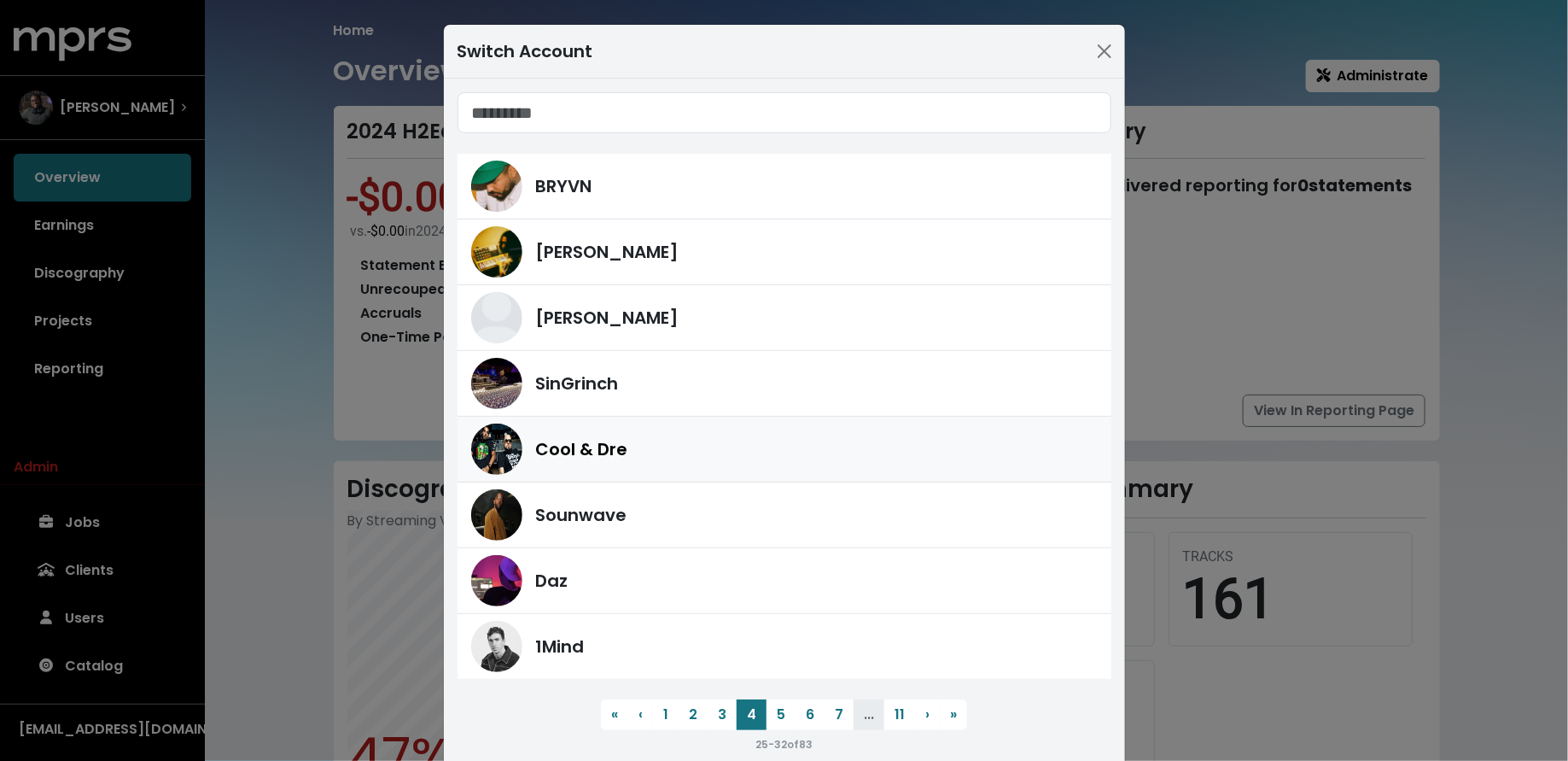
click at [675, 460] on div "Cool & Dre" at bounding box center [784, 449] width 626 height 51
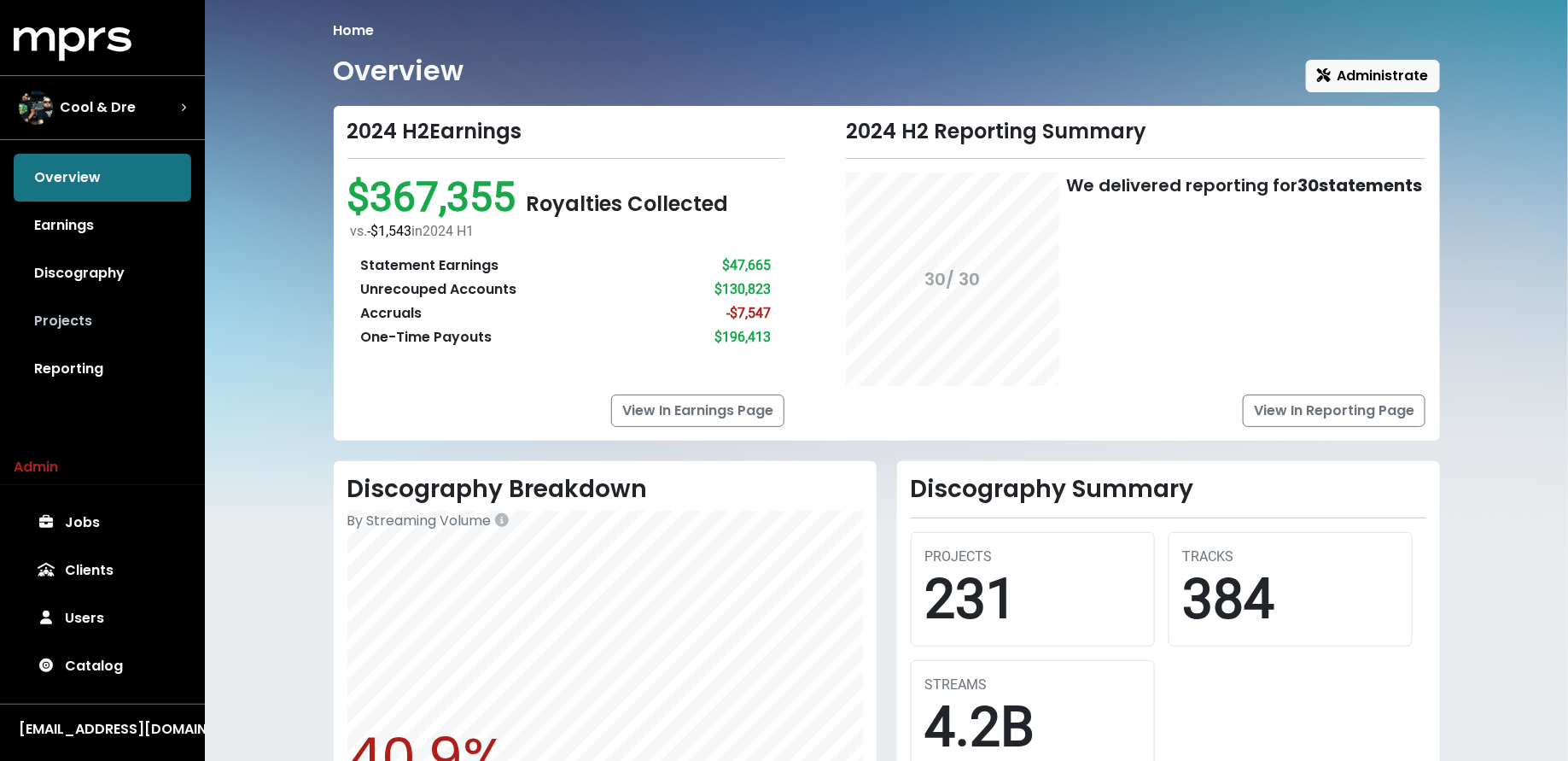
click at [101, 326] on link "Projects" at bounding box center [103, 321] width 178 height 48
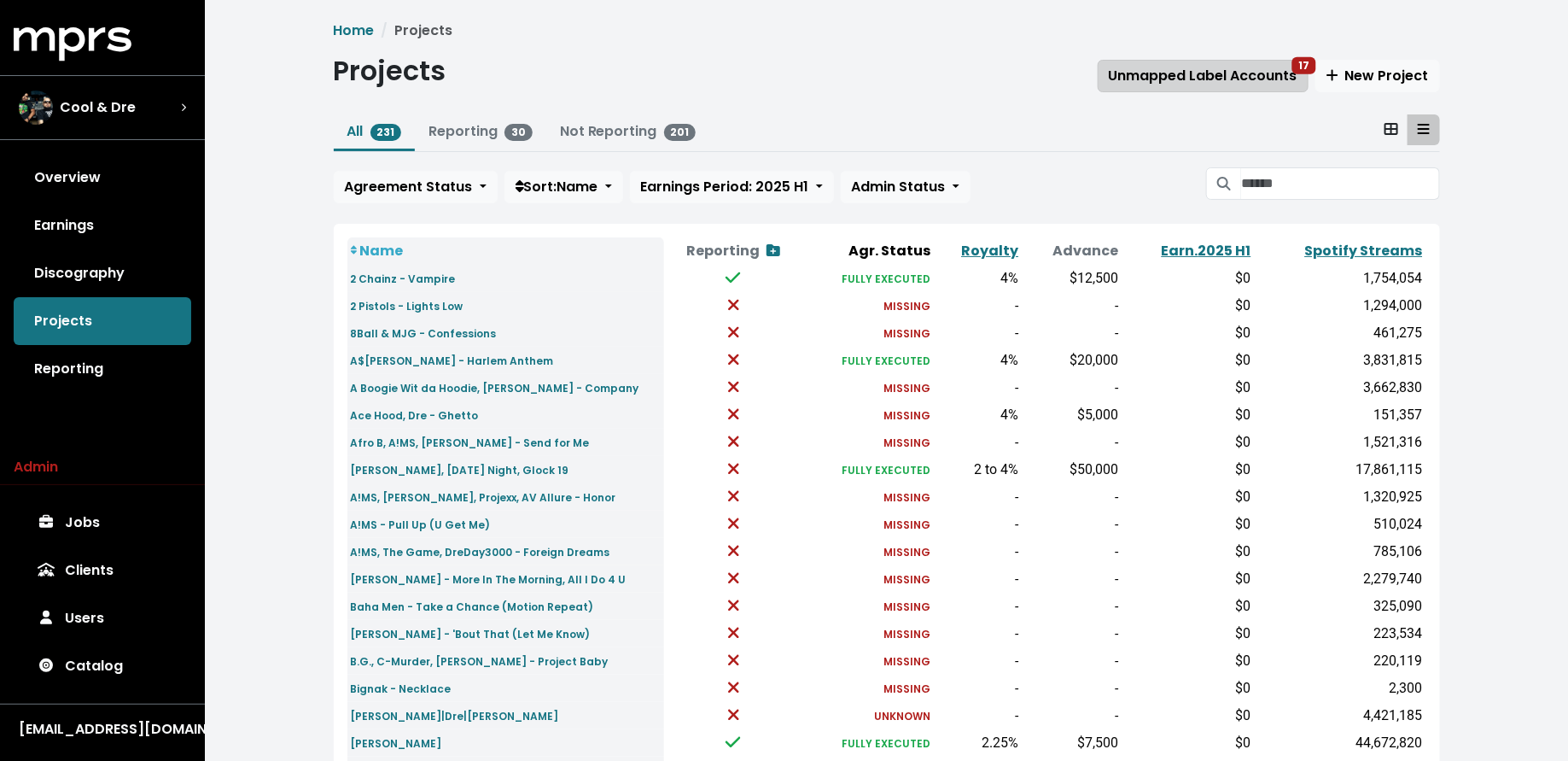
click at [1168, 80] on span "Unmapped Label Accounts 17" at bounding box center [1203, 75] width 189 height 20
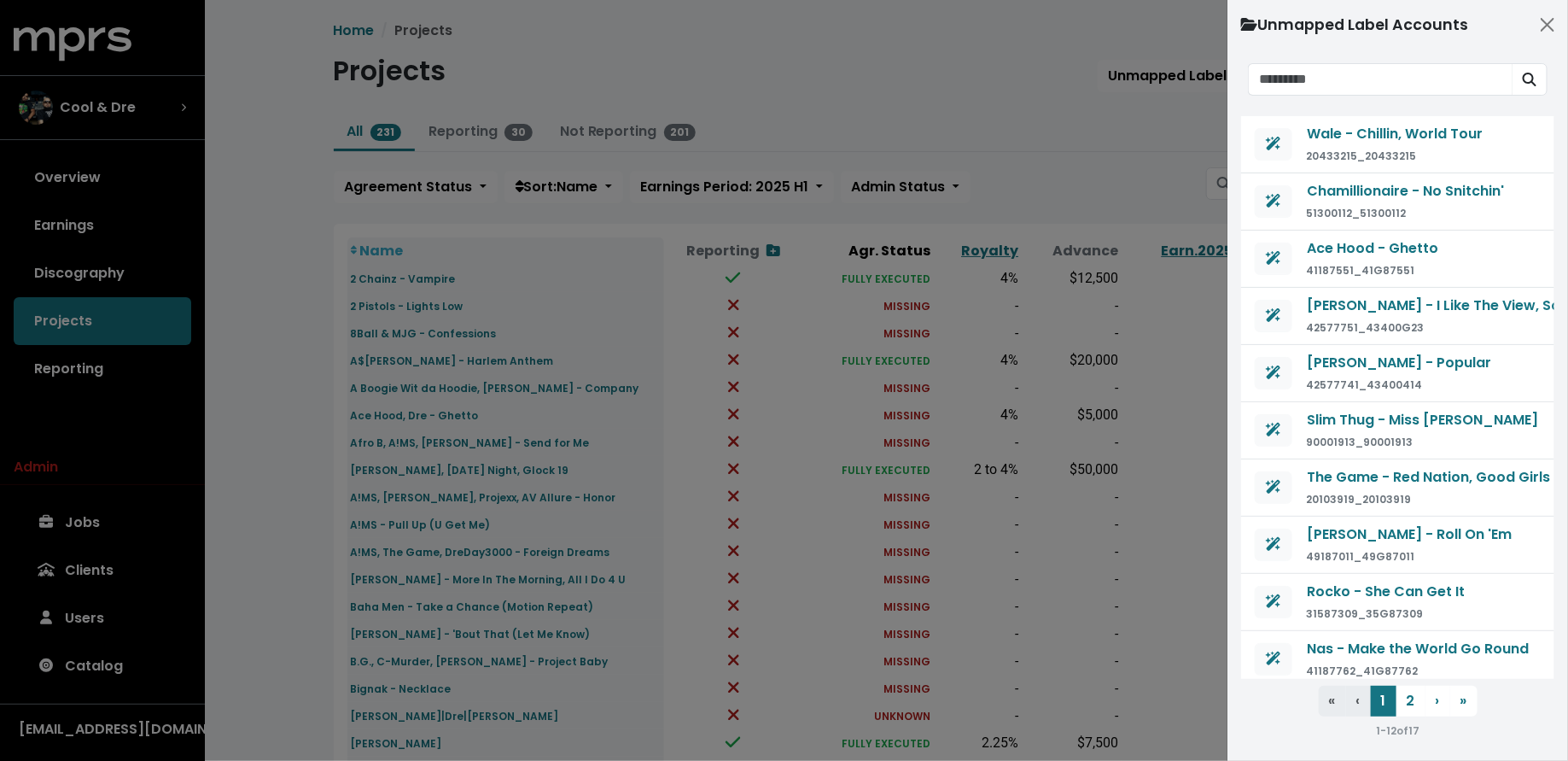
click at [1091, 118] on div at bounding box center [784, 380] width 1568 height 761
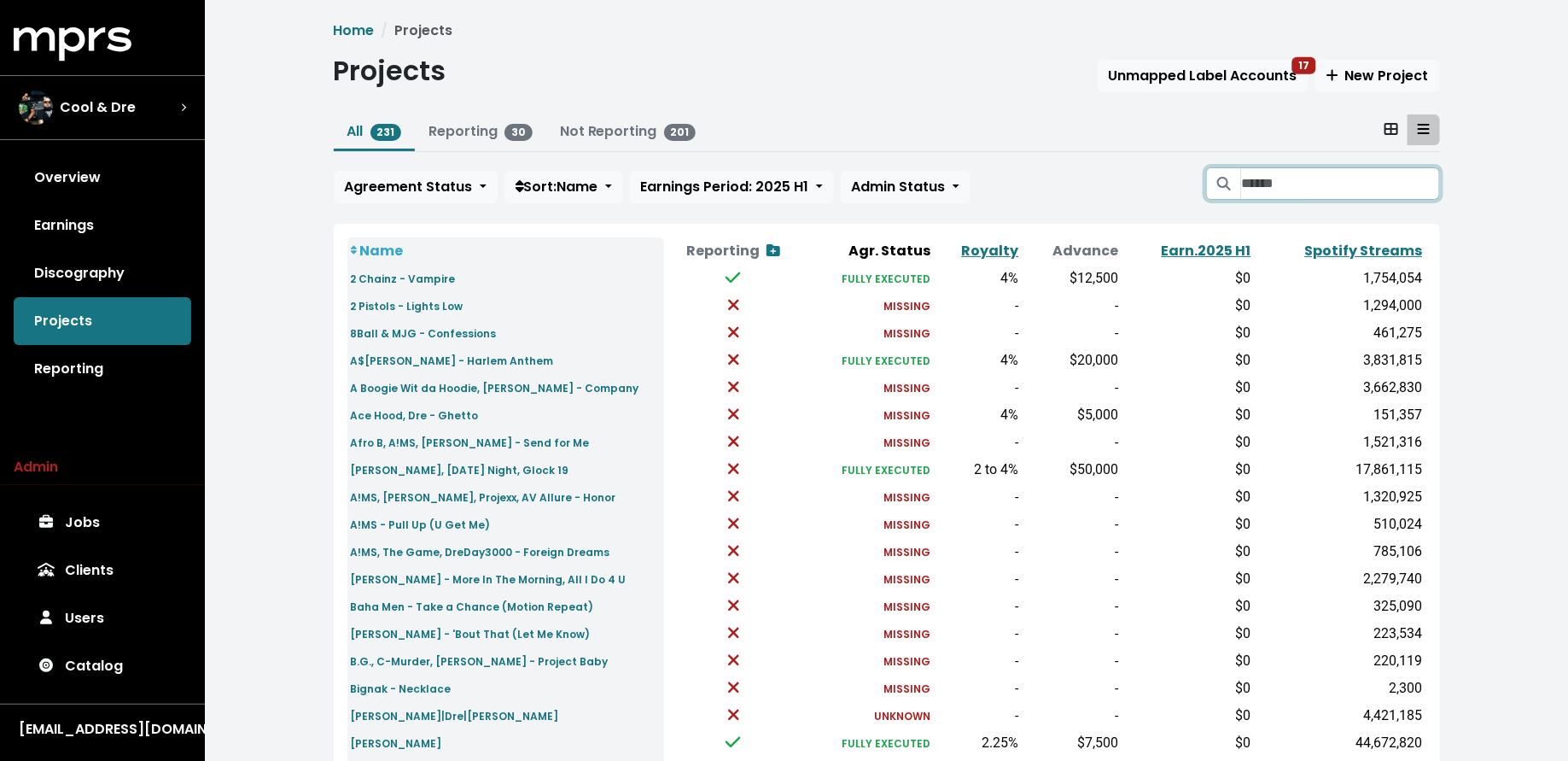
click at [1316, 179] on input "Search projects" at bounding box center [1340, 183] width 198 height 33
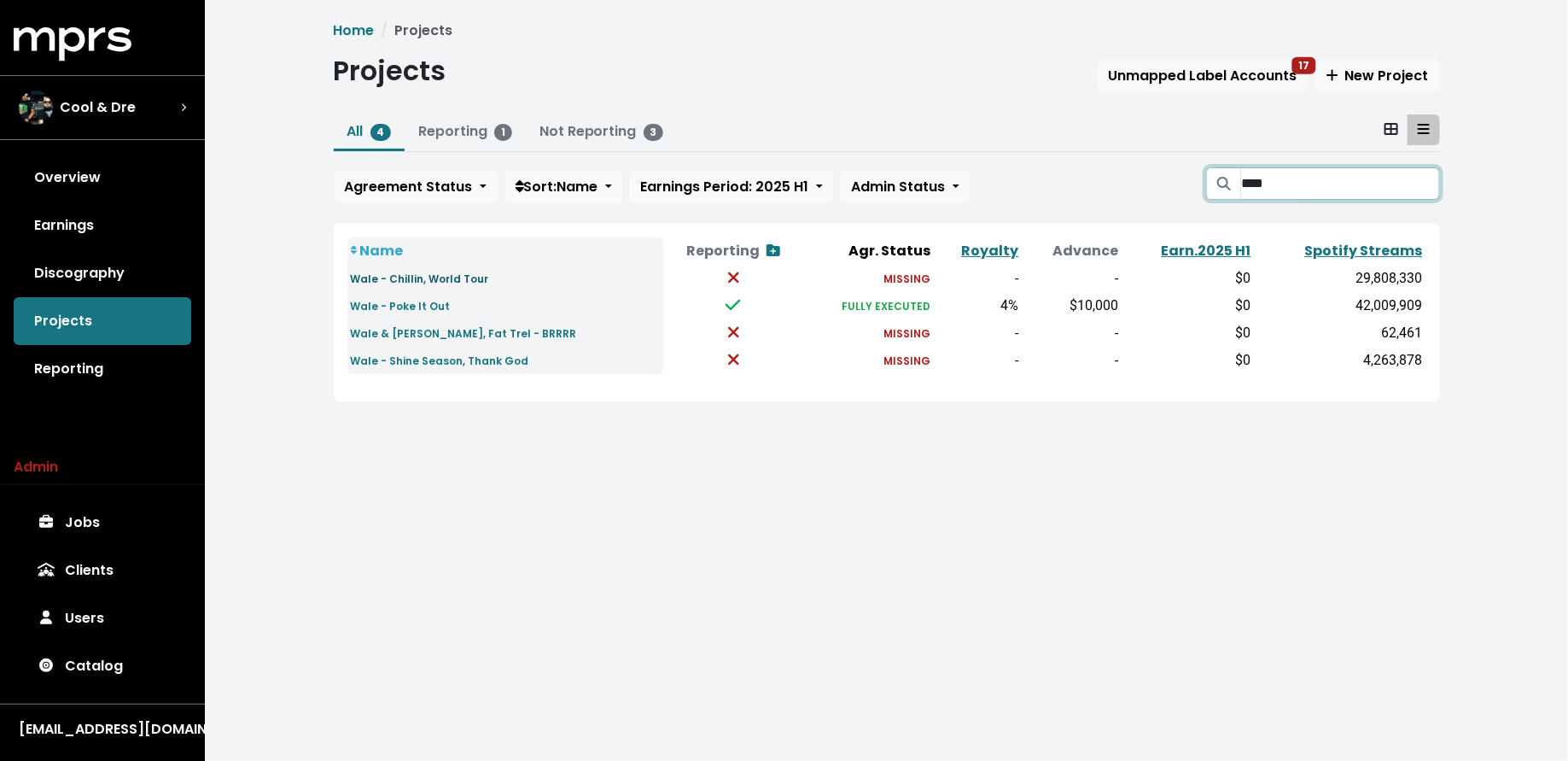
type input "****"
click at [444, 275] on small "Wale - Chillin, World Tour" at bounding box center [420, 279] width 138 height 15
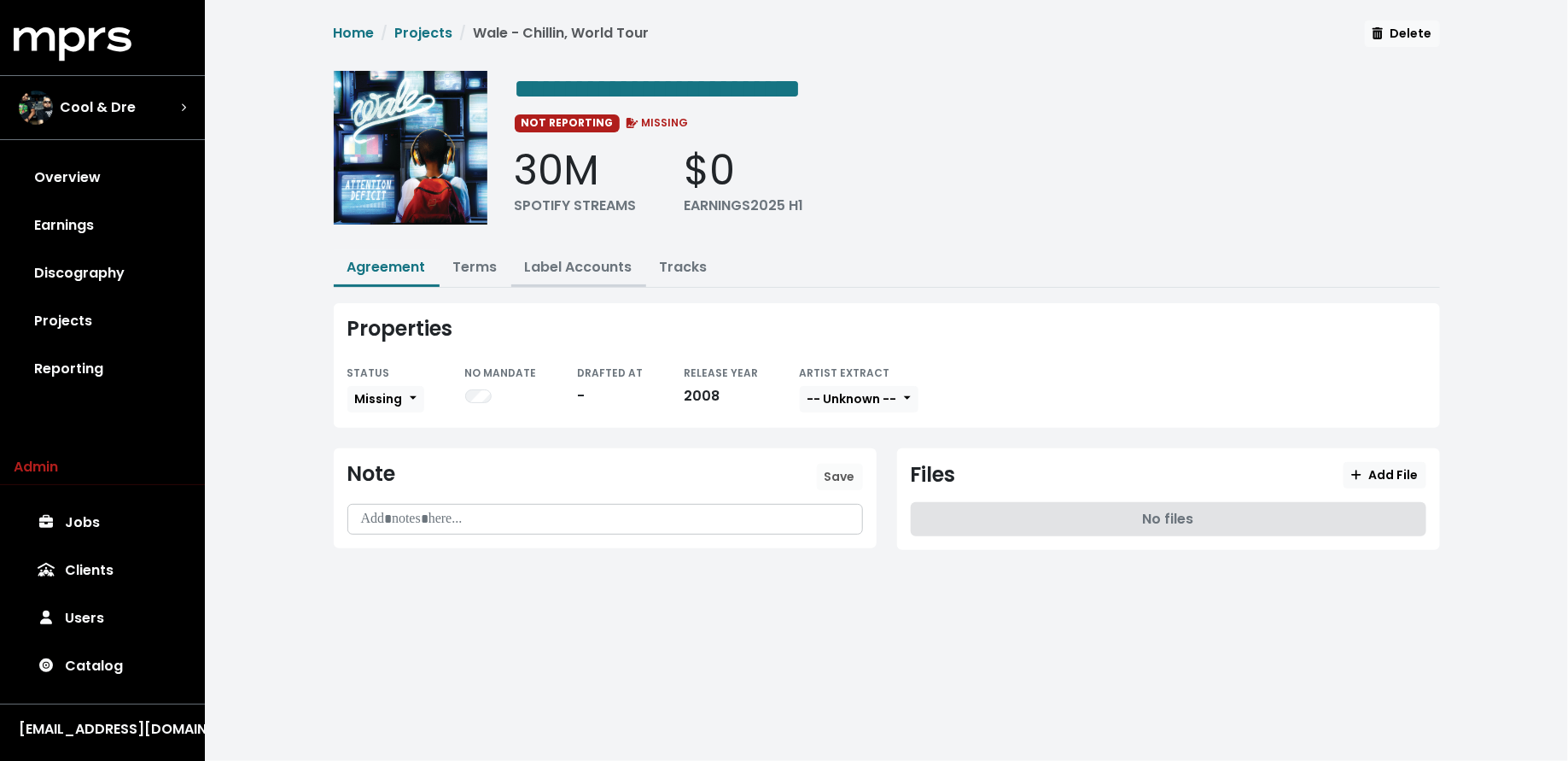
click at [556, 275] on button "Label Accounts" at bounding box center [578, 268] width 135 height 36
click at [556, 263] on link "Label Accounts" at bounding box center [578, 266] width 107 height 20
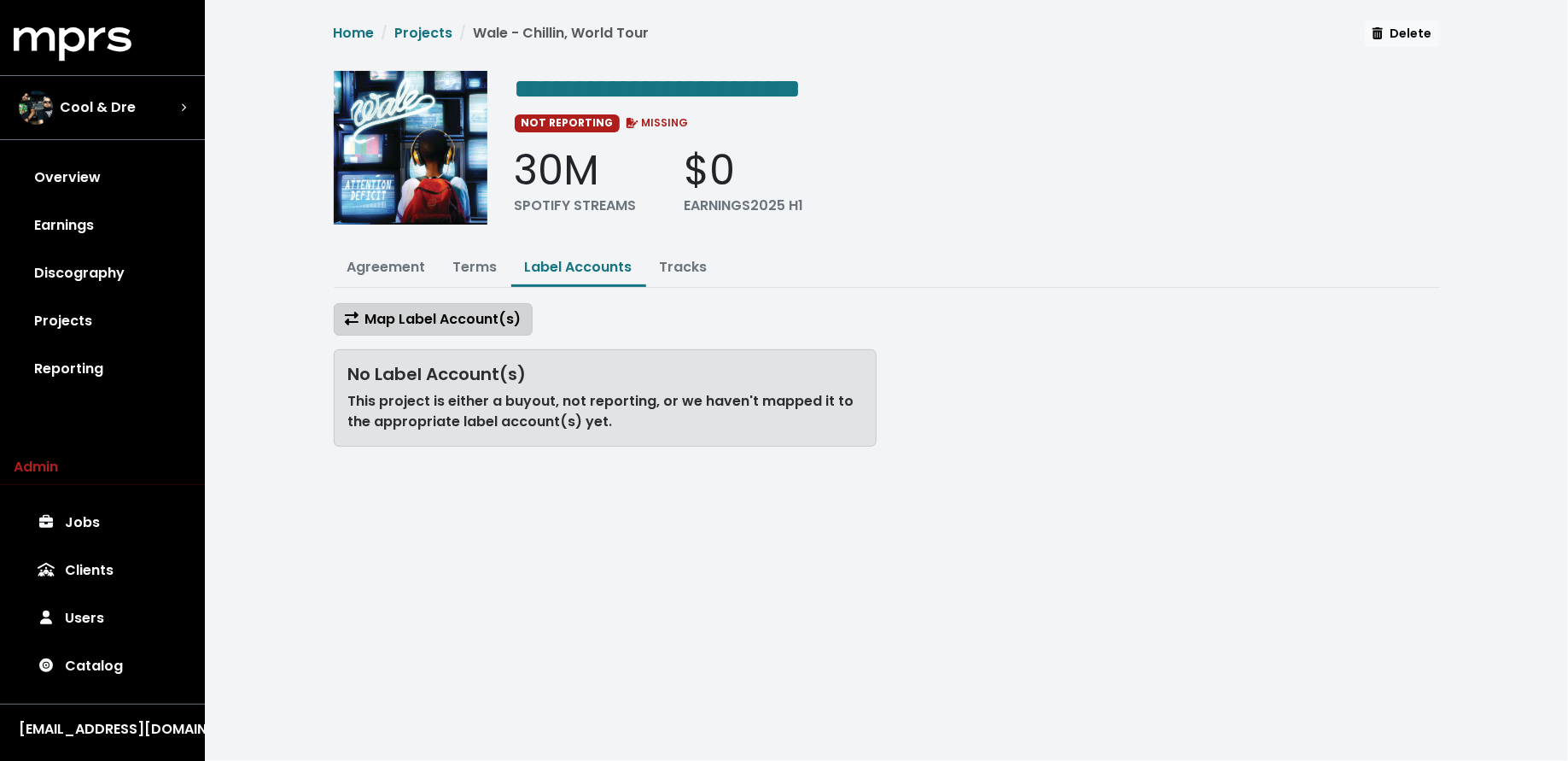
click at [468, 304] on button "Map Label Account(s)" at bounding box center [433, 319] width 199 height 33
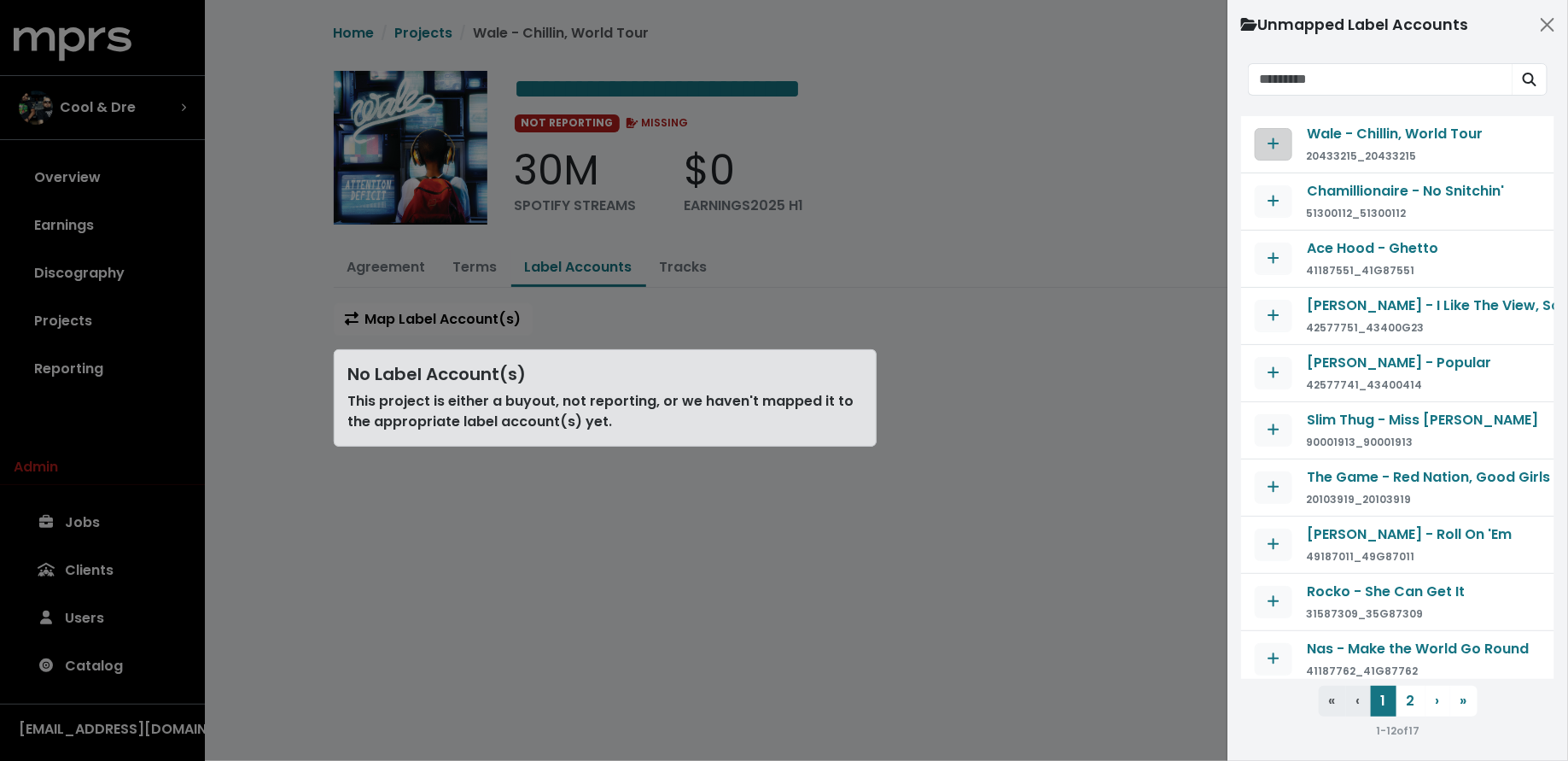
click at [1283, 146] on button "Map contract to selected agreement" at bounding box center [1274, 144] width 37 height 33
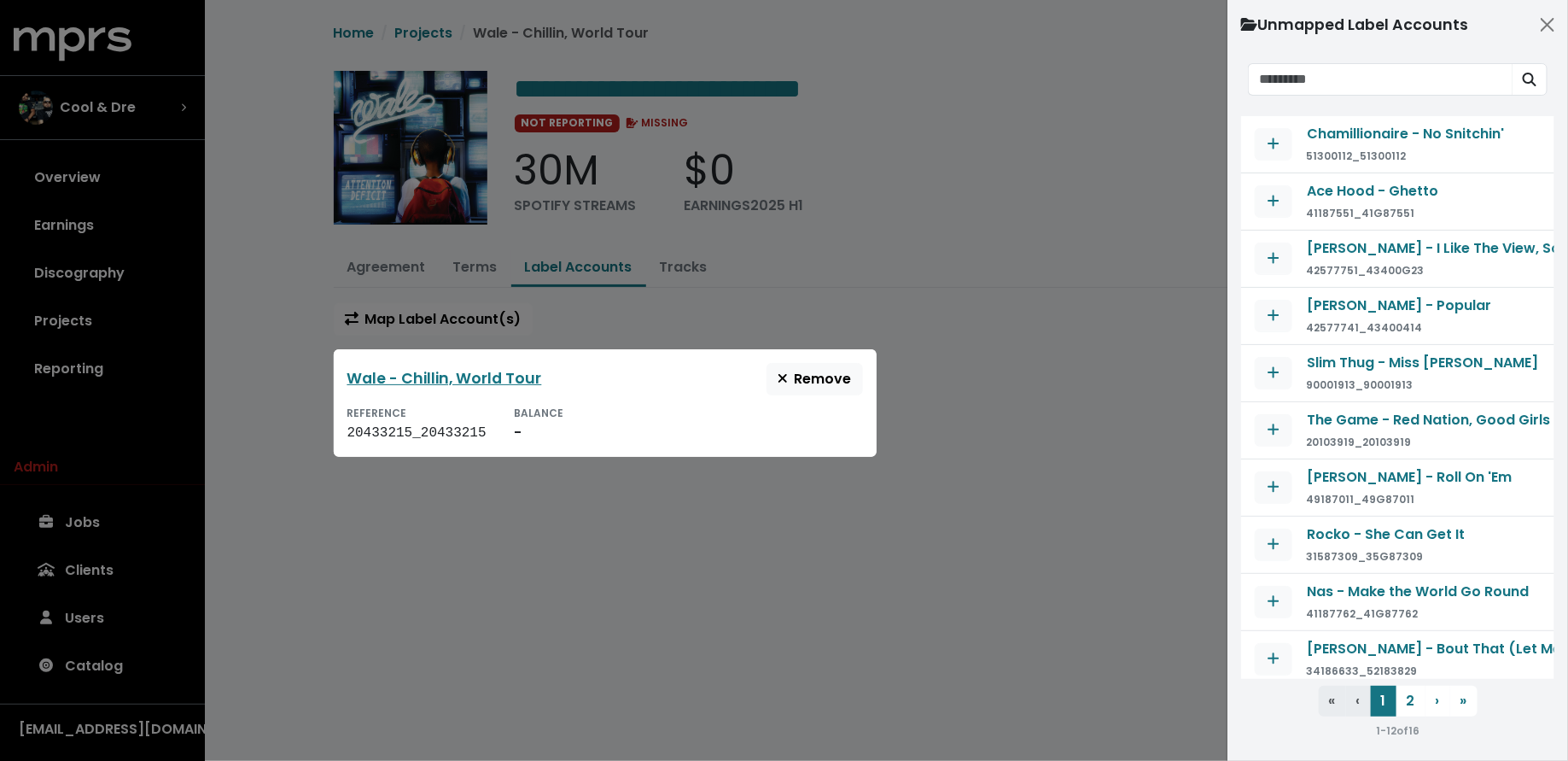
click at [1018, 386] on div at bounding box center [784, 380] width 1568 height 761
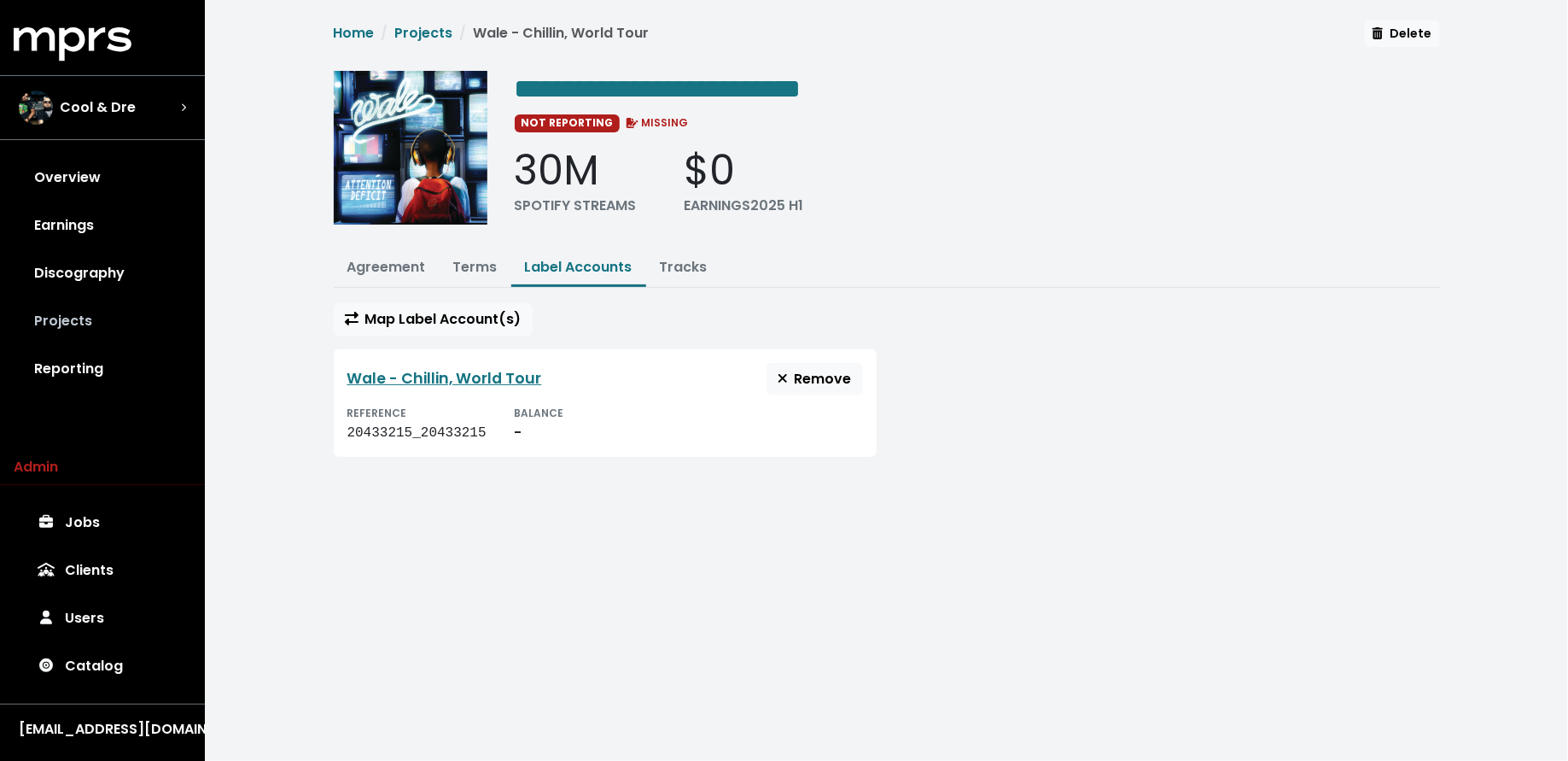
click at [79, 323] on link "Projects" at bounding box center [103, 321] width 178 height 48
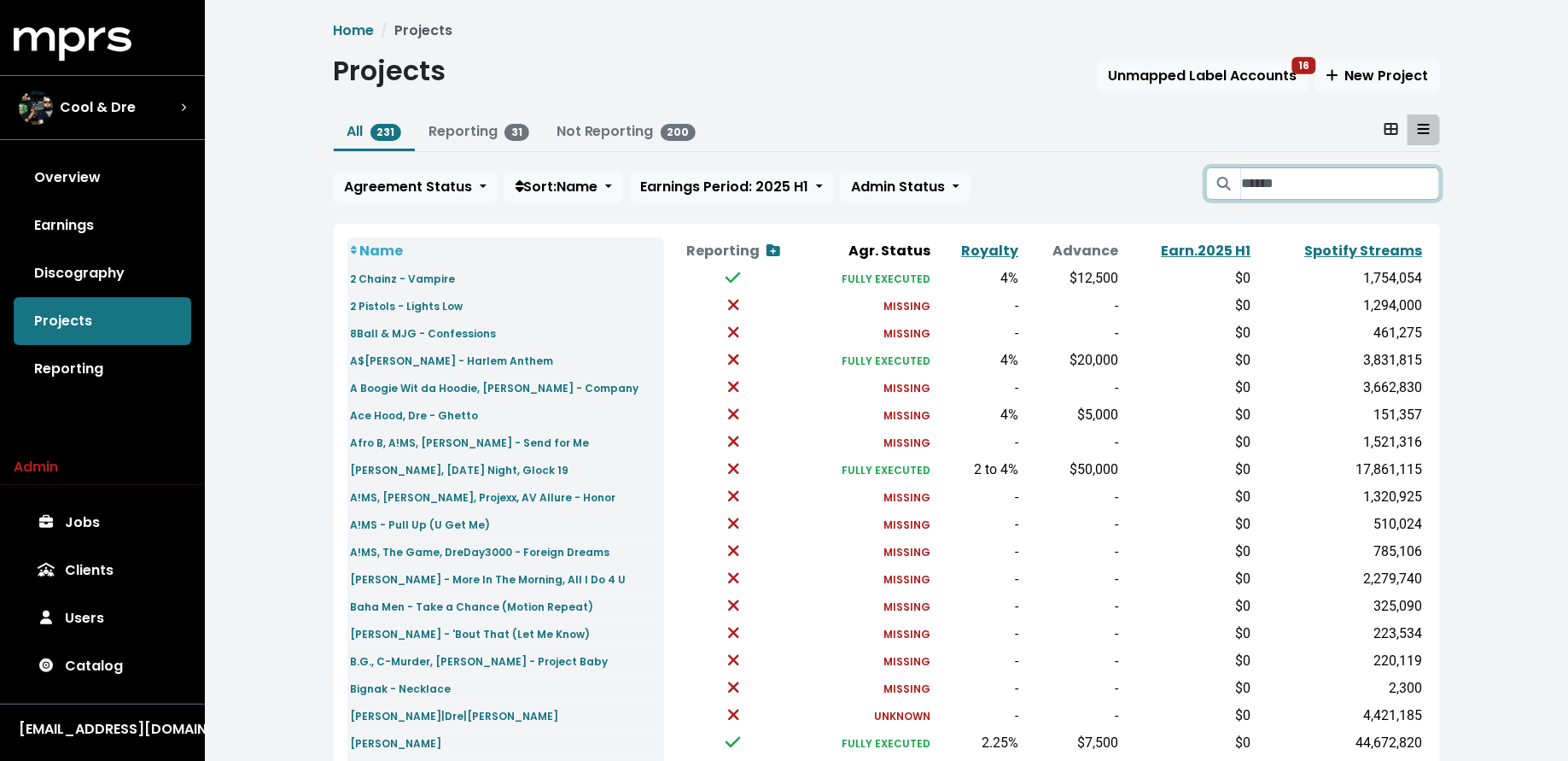
click at [1250, 175] on input "Search projects" at bounding box center [1340, 183] width 198 height 33
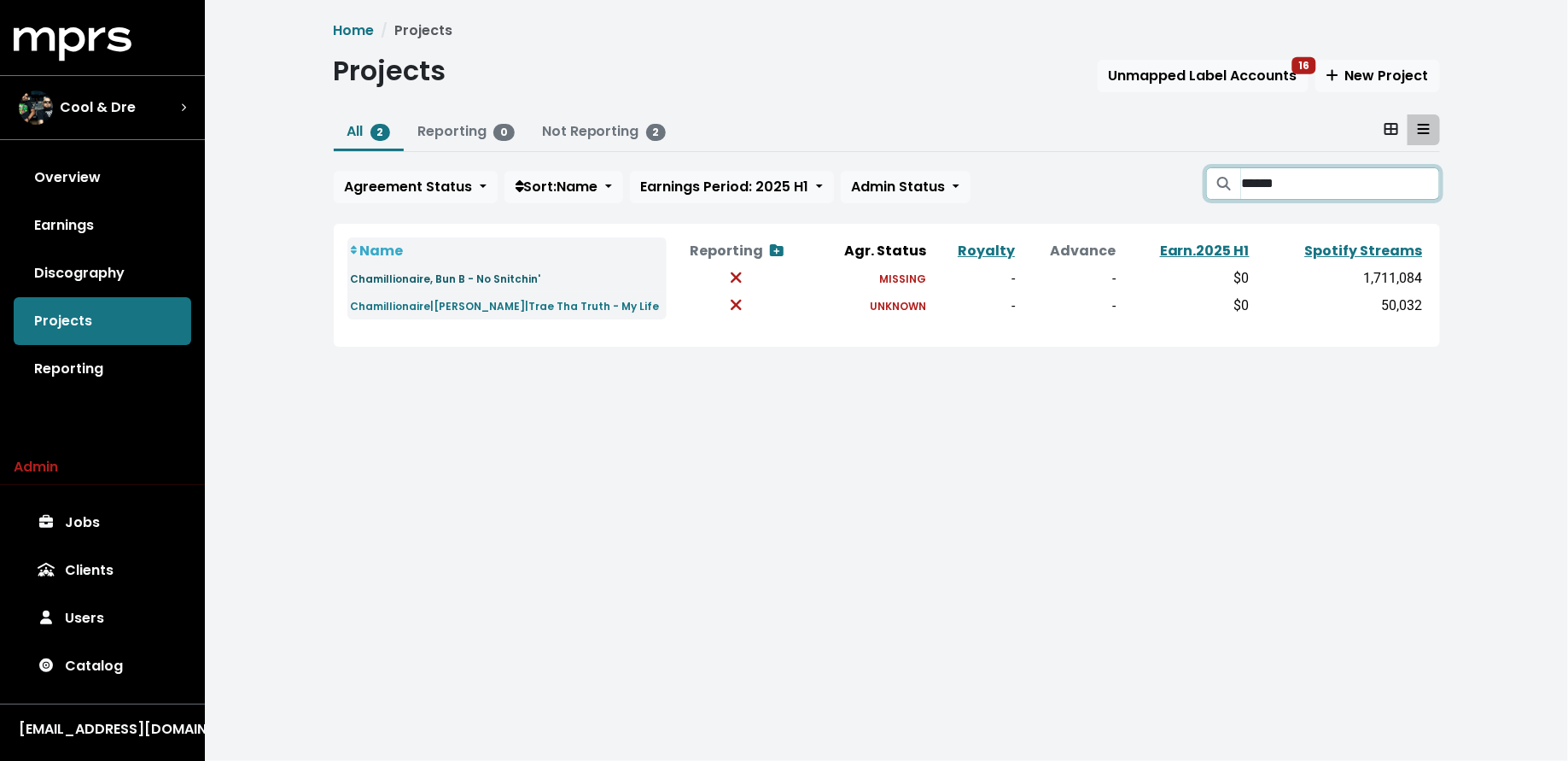
type input "******"
click at [397, 277] on small "Chamillionaire, Bun B - No Snitchin'" at bounding box center [446, 279] width 191 height 15
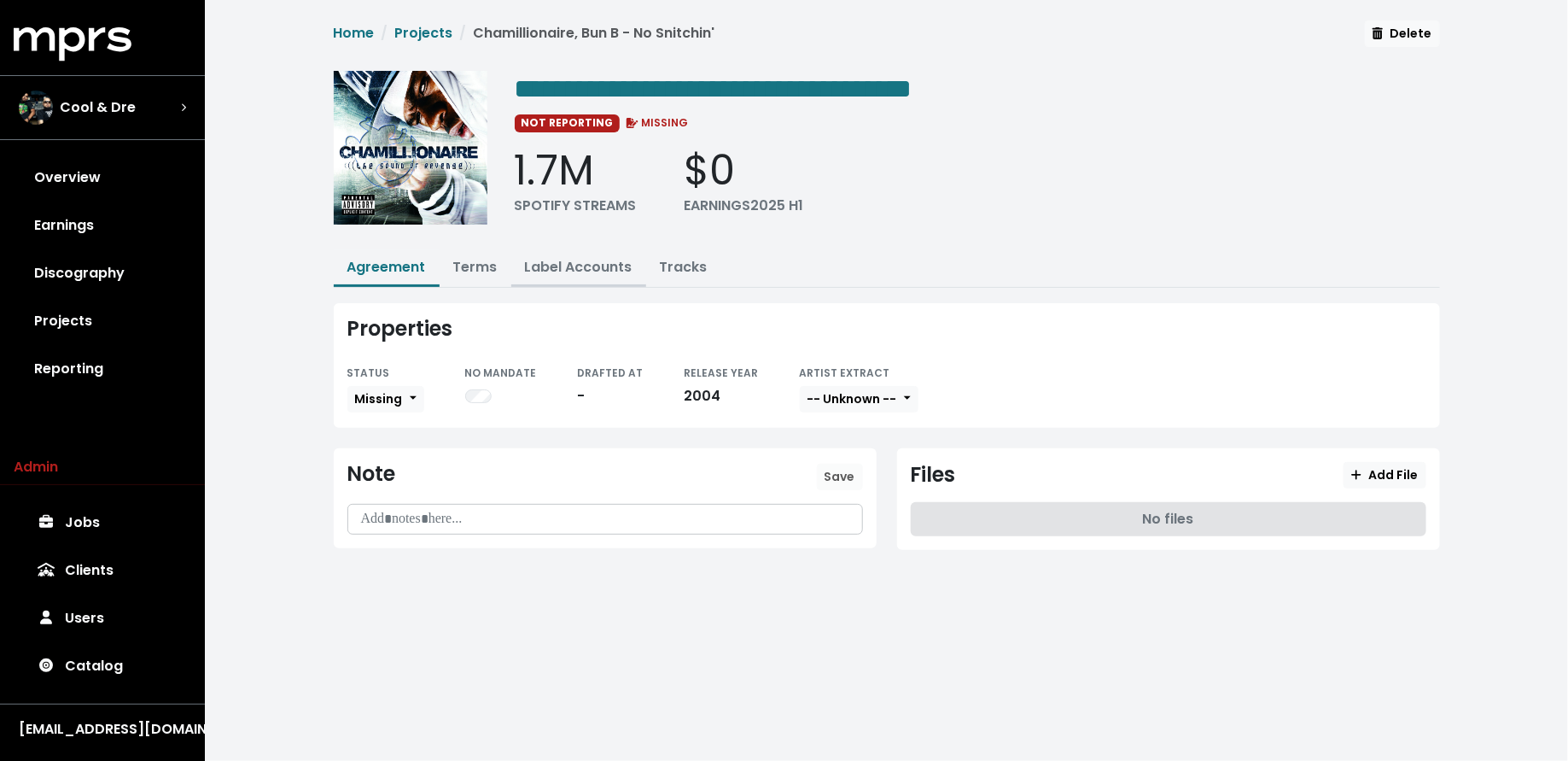
click at [536, 257] on link "Label Accounts" at bounding box center [578, 266] width 107 height 20
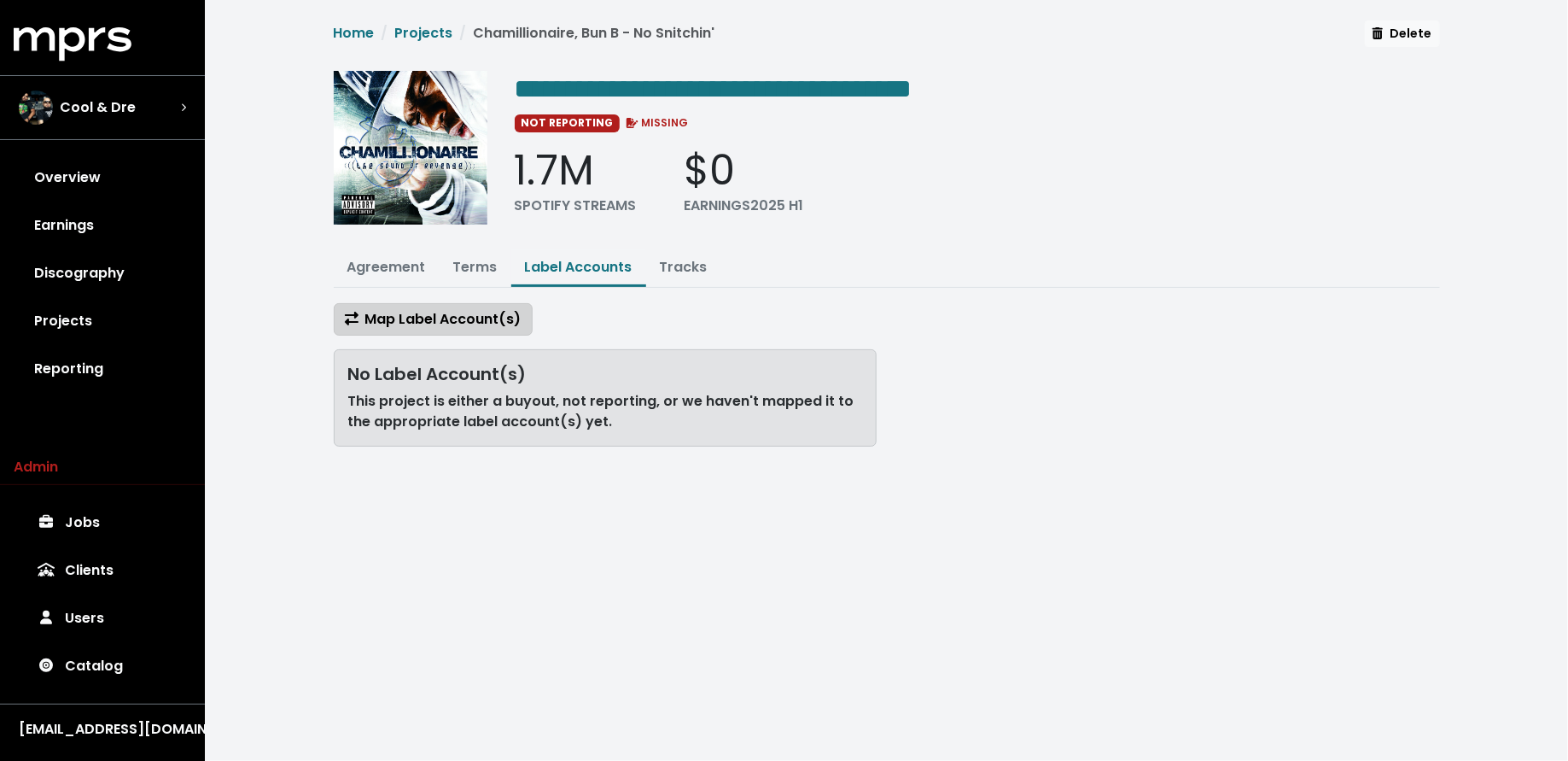
click at [491, 311] on span "Map Label Account(s)" at bounding box center [433, 319] width 177 height 20
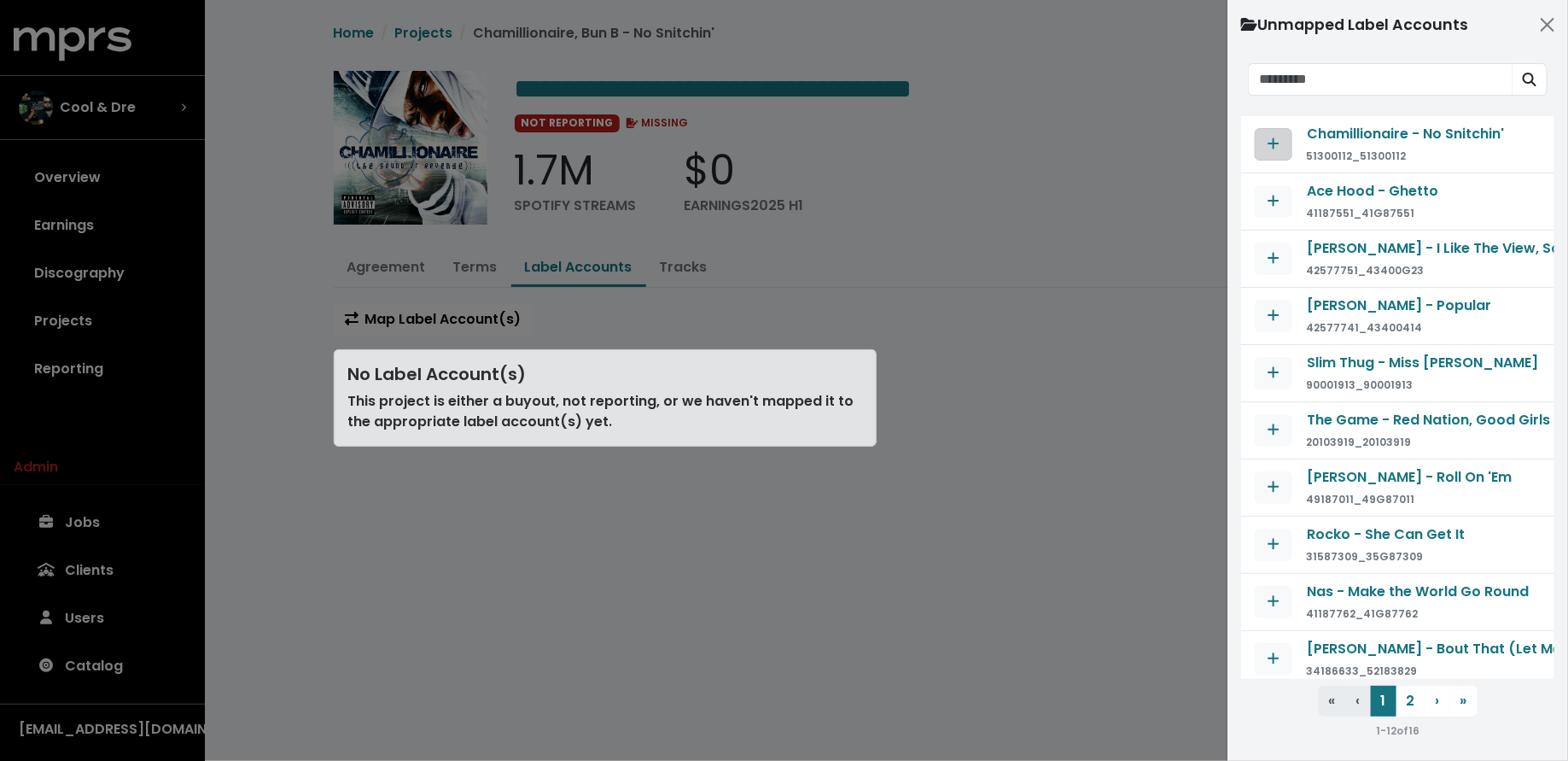
click at [1280, 138] on button "Map contract to selected agreement" at bounding box center [1274, 144] width 37 height 33
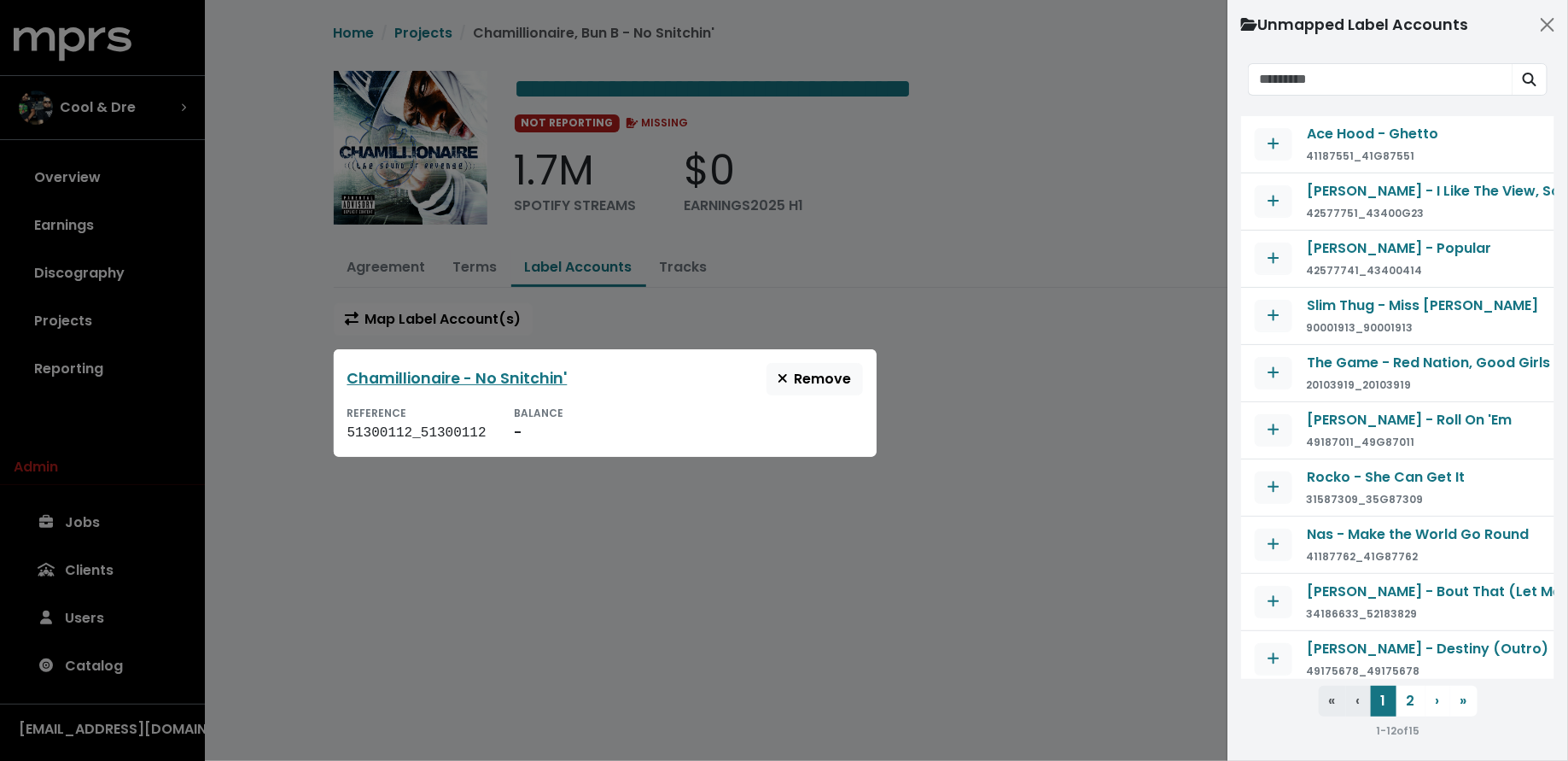
click at [991, 297] on div at bounding box center [784, 380] width 1568 height 761
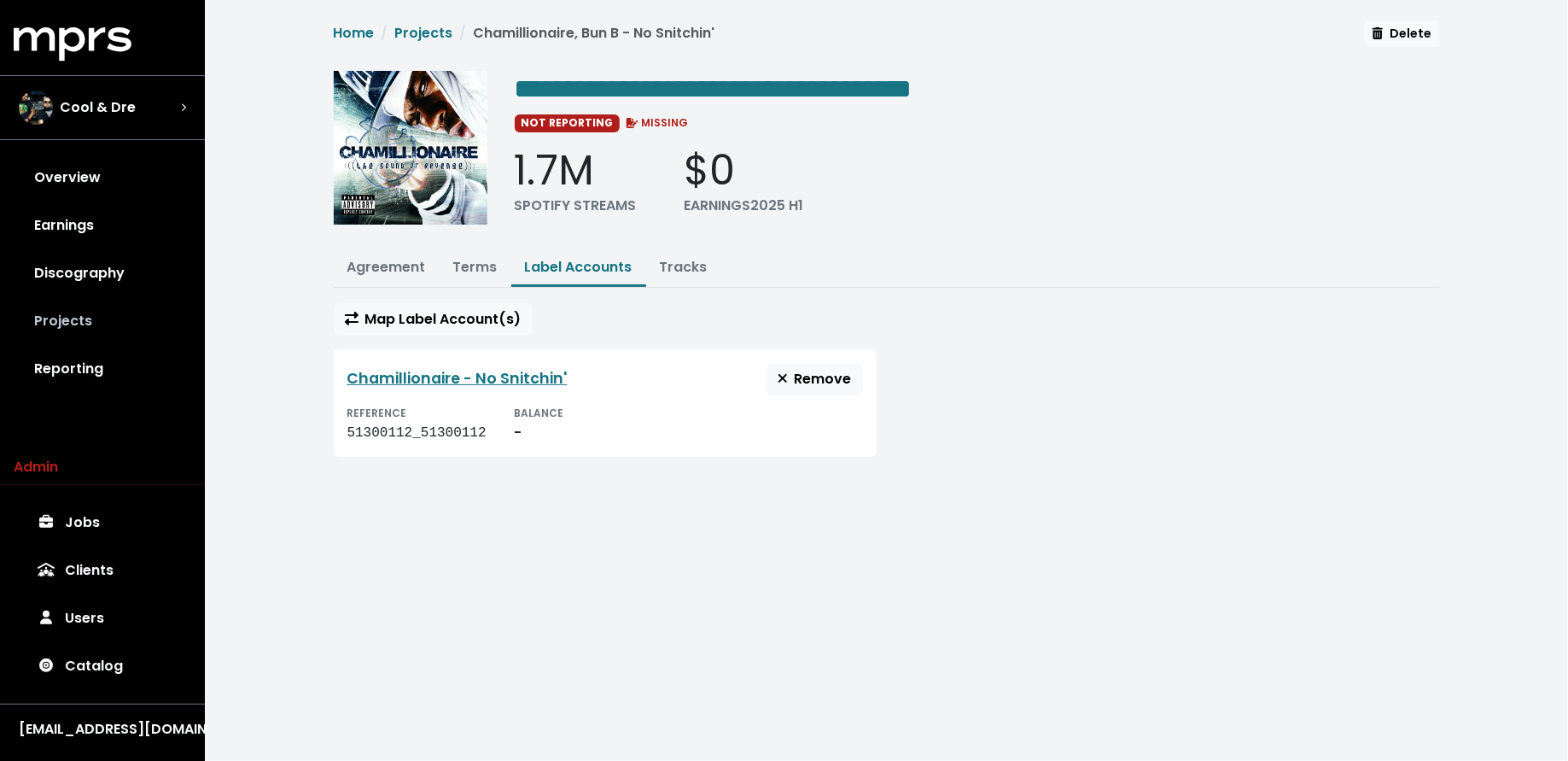
click at [163, 316] on link "Projects" at bounding box center [103, 321] width 178 height 48
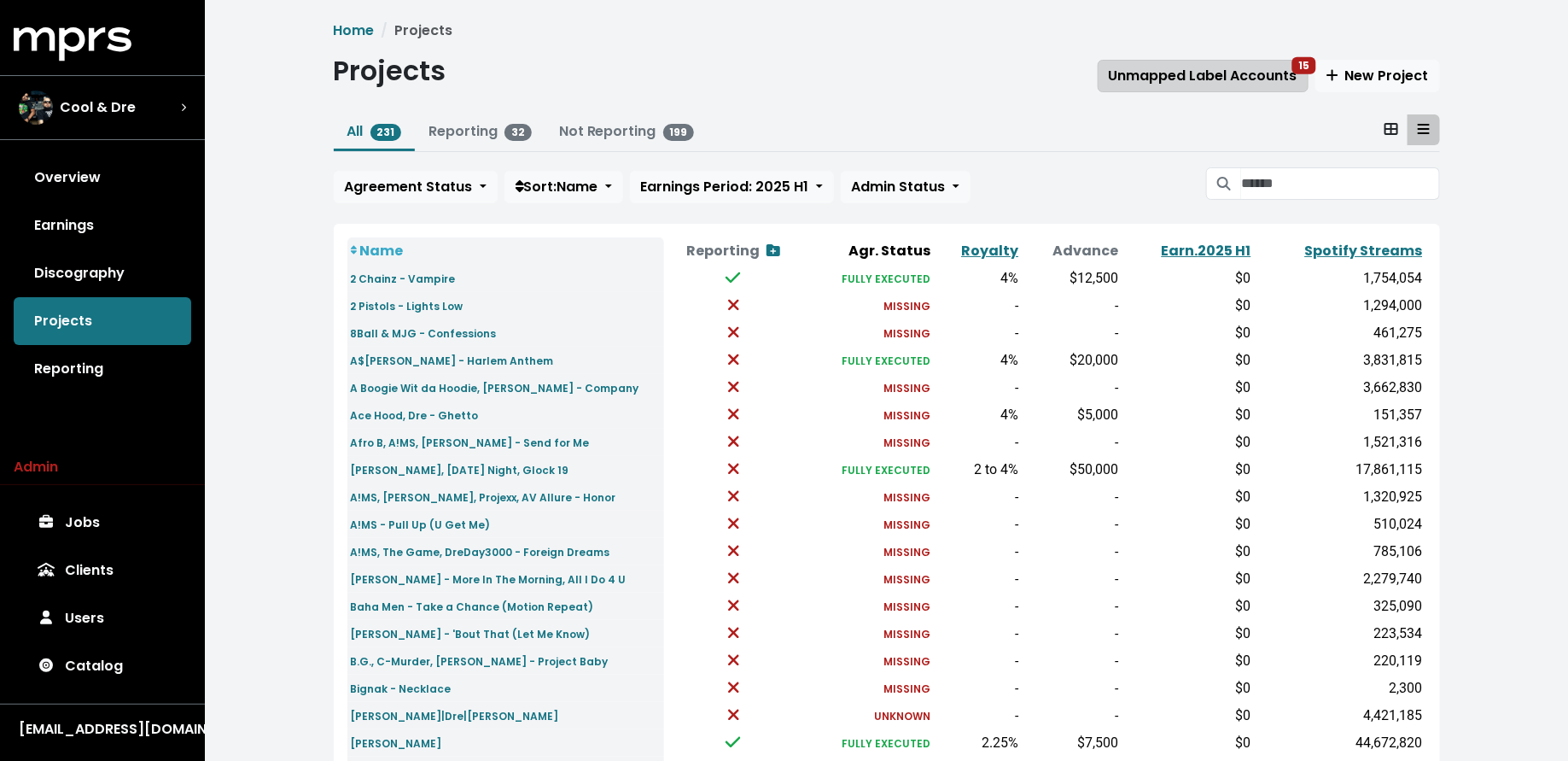
click at [1200, 70] on span "Unmapped Label Accounts 15" at bounding box center [1203, 75] width 189 height 20
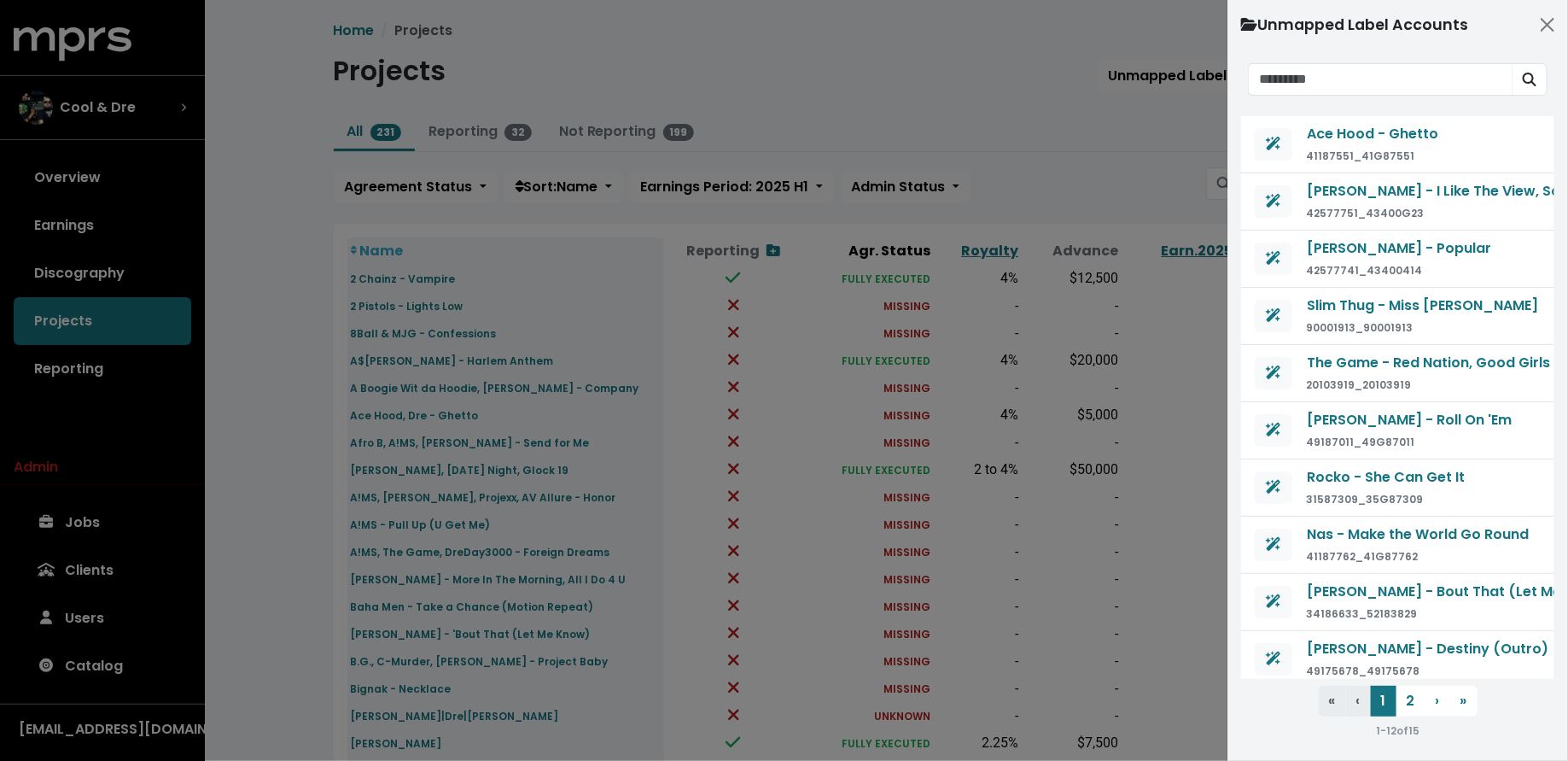
click at [1105, 140] on div at bounding box center [784, 380] width 1568 height 761
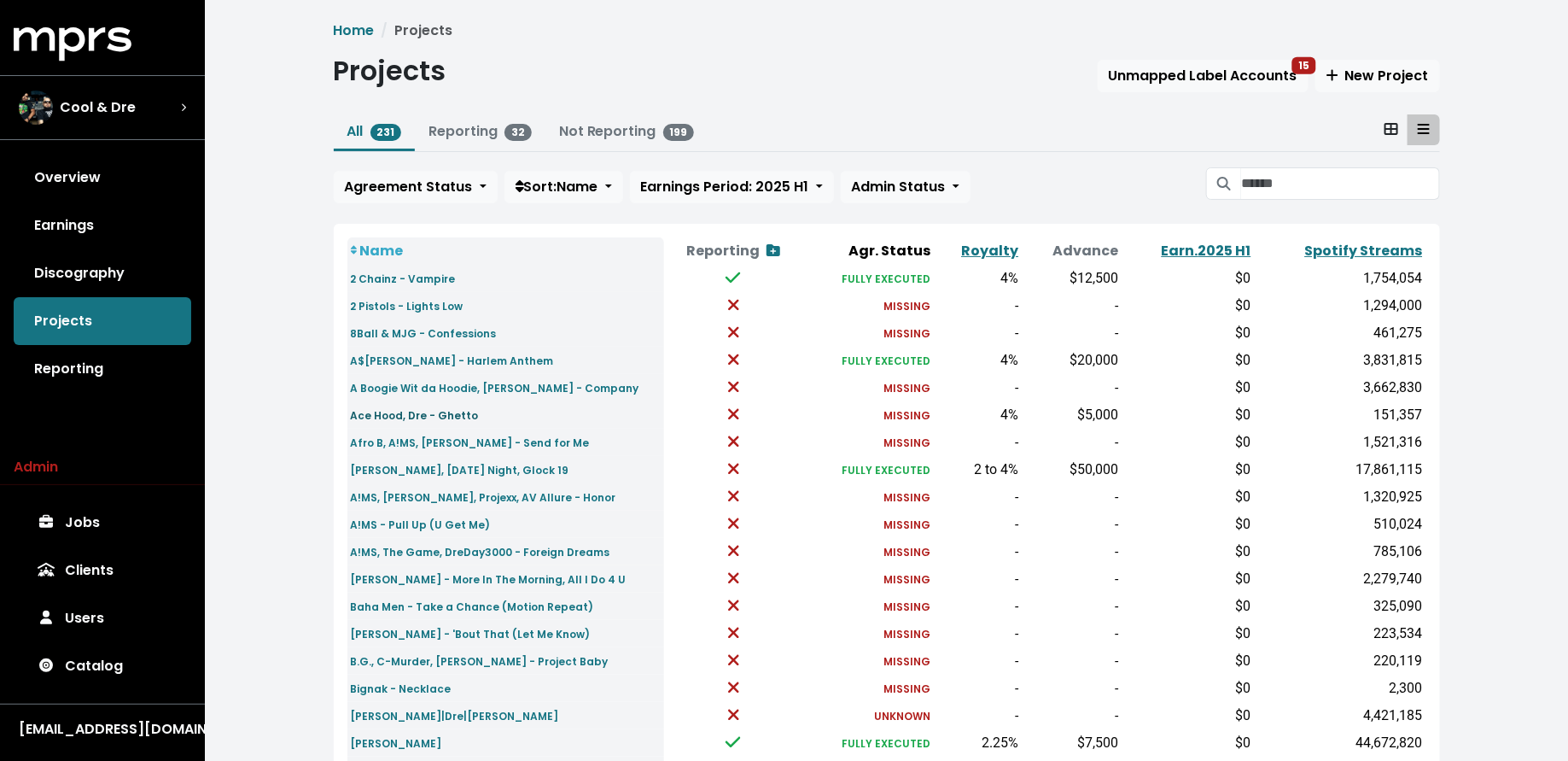
click at [380, 419] on small "Ace Hood, Dre - Ghetto" at bounding box center [414, 416] width 128 height 15
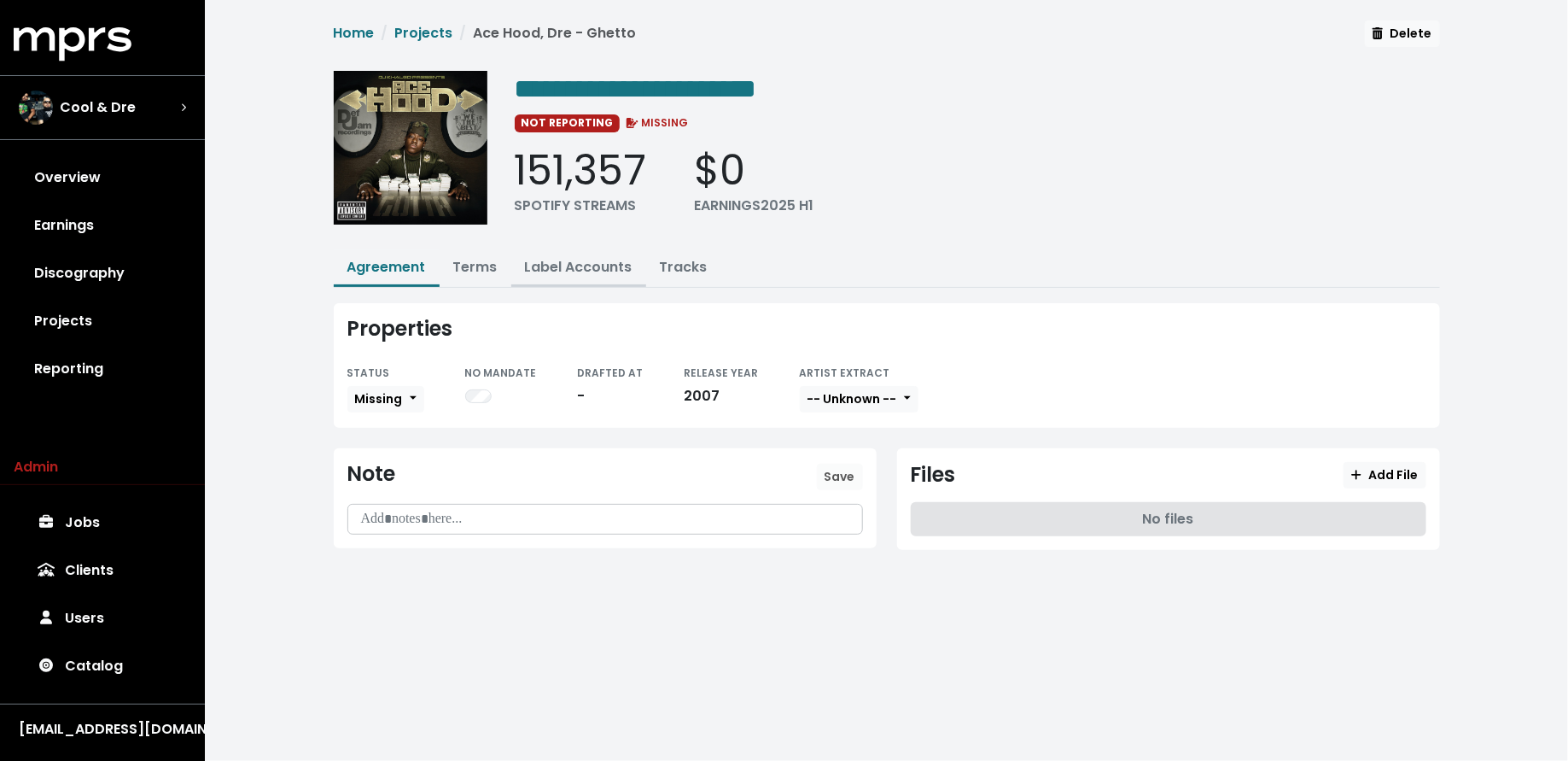
click at [587, 272] on link "Label Accounts" at bounding box center [578, 266] width 107 height 20
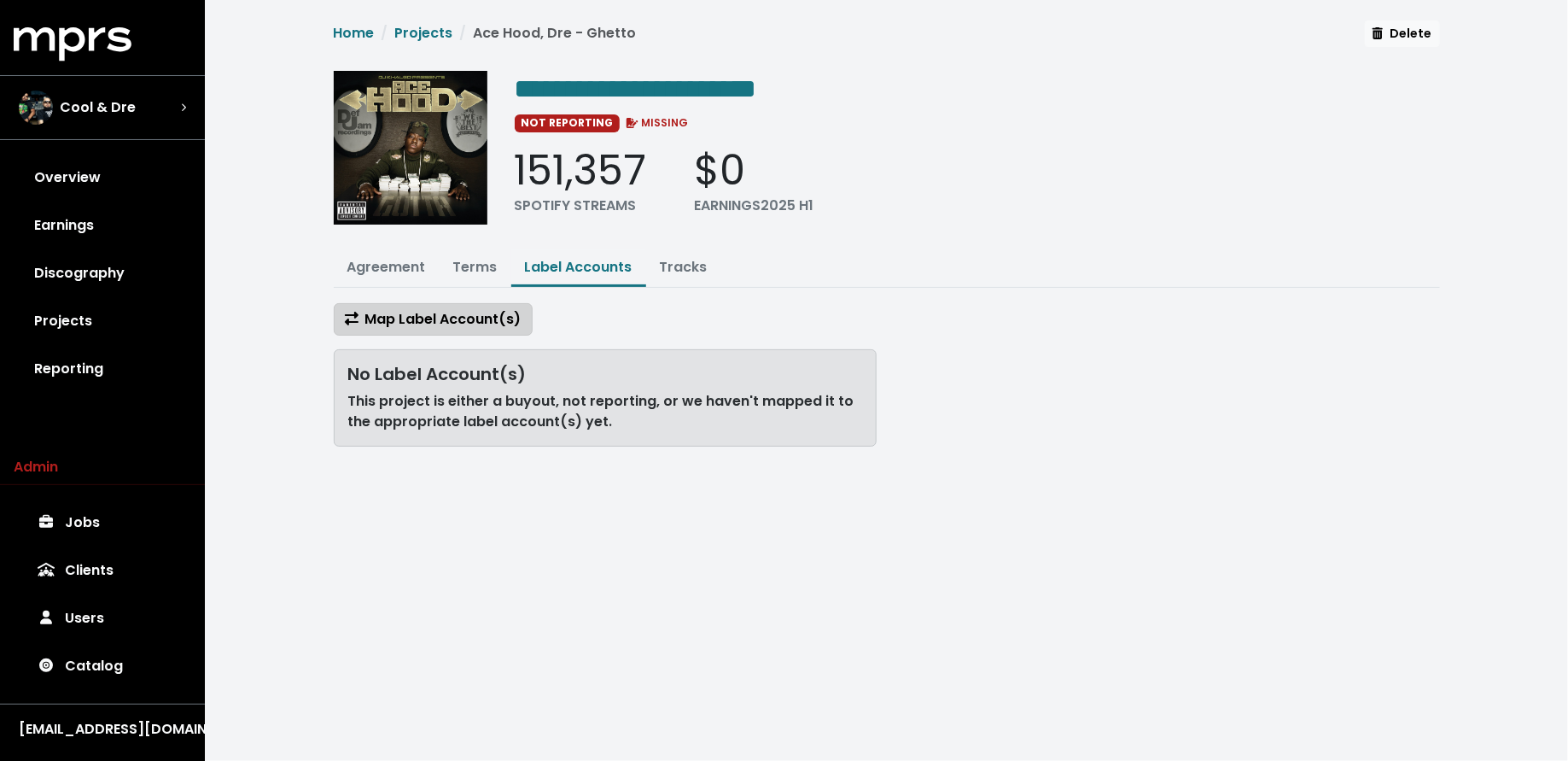
click at [459, 321] on span "Map Label Account(s)" at bounding box center [433, 319] width 177 height 20
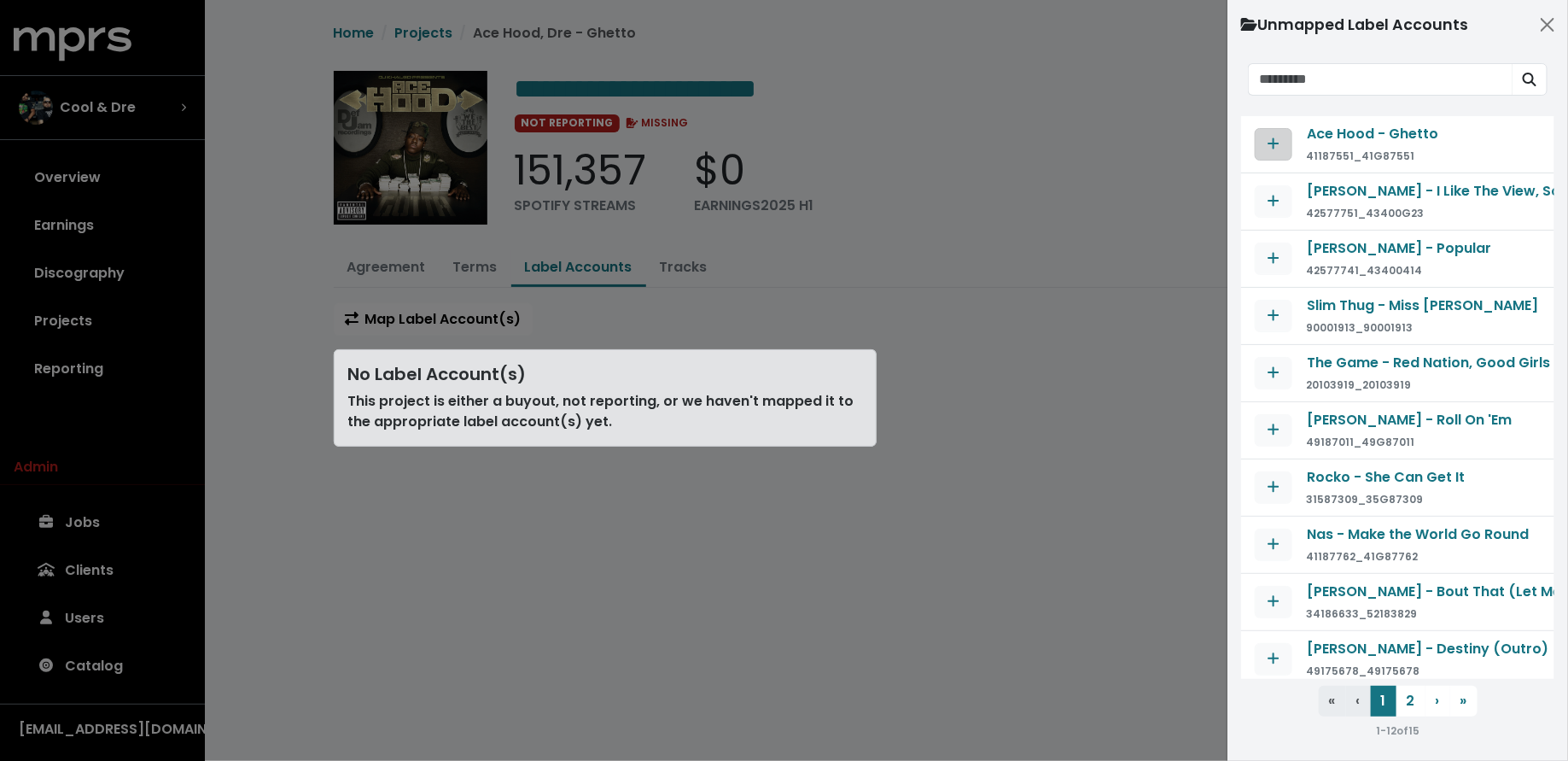
click at [1269, 152] on span "Map contract to selected agreement" at bounding box center [1273, 143] width 12 height 20
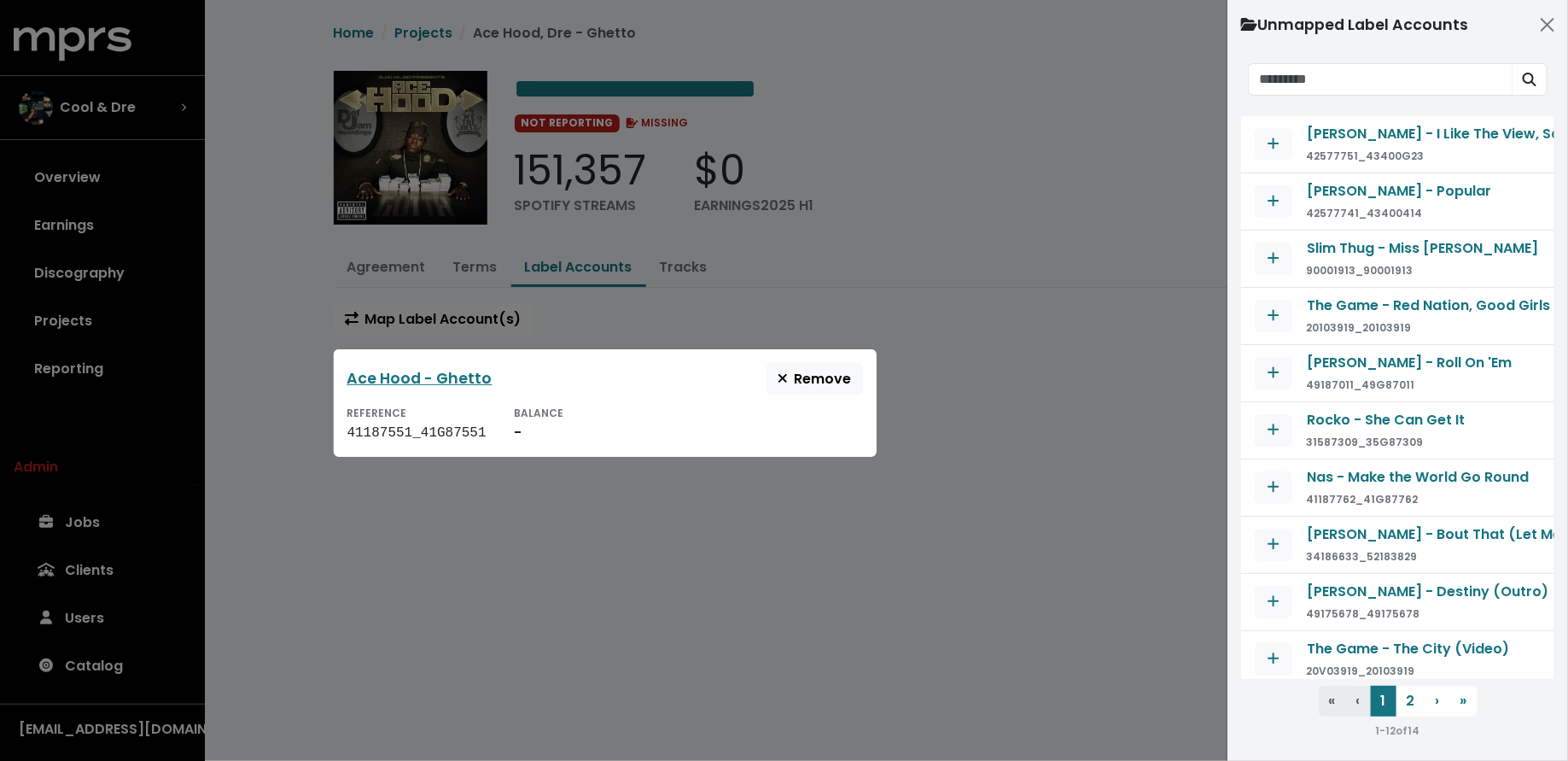
click at [1065, 333] on div at bounding box center [784, 380] width 1568 height 761
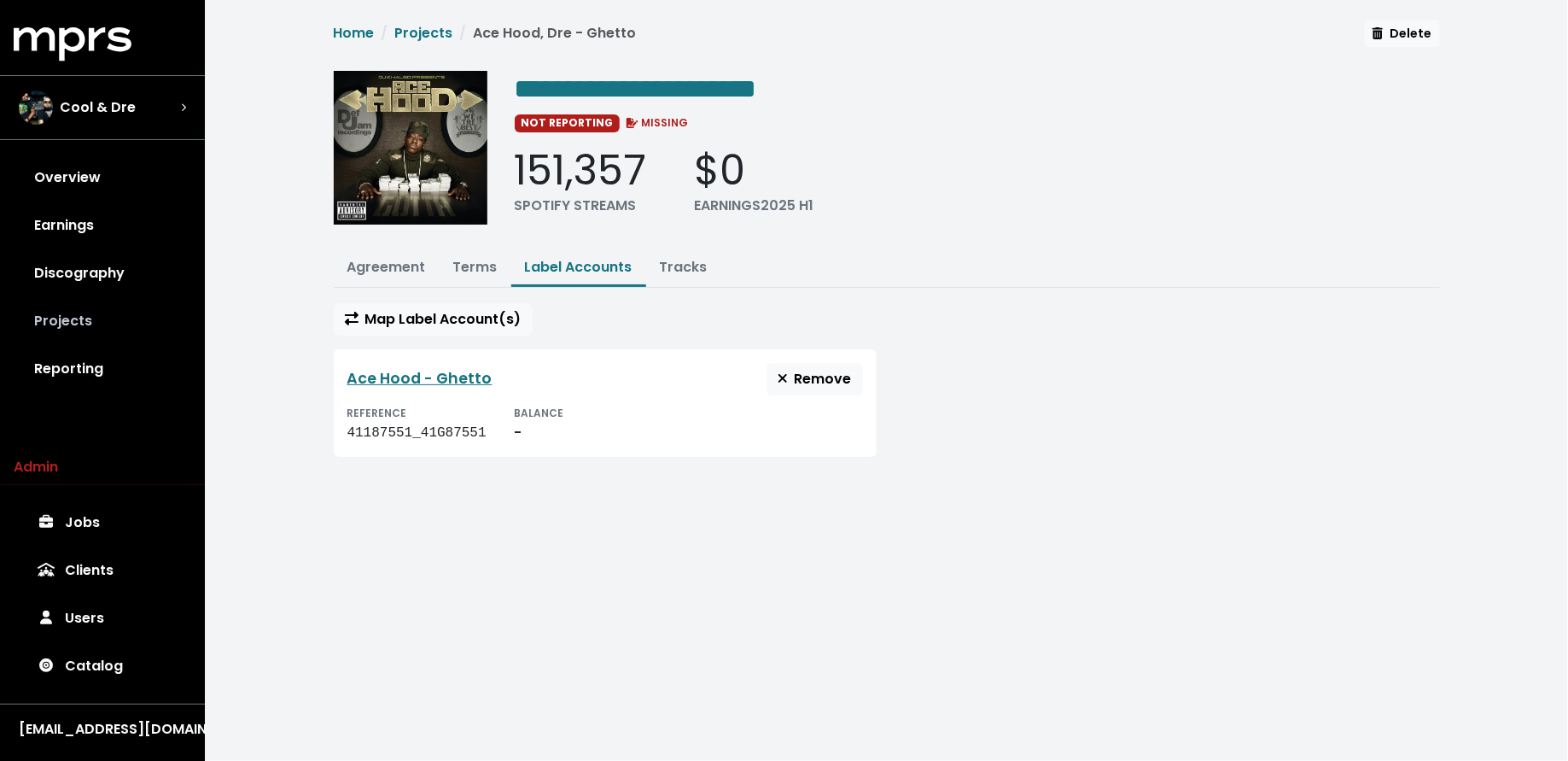
click at [102, 301] on link "Projects" at bounding box center [103, 321] width 178 height 48
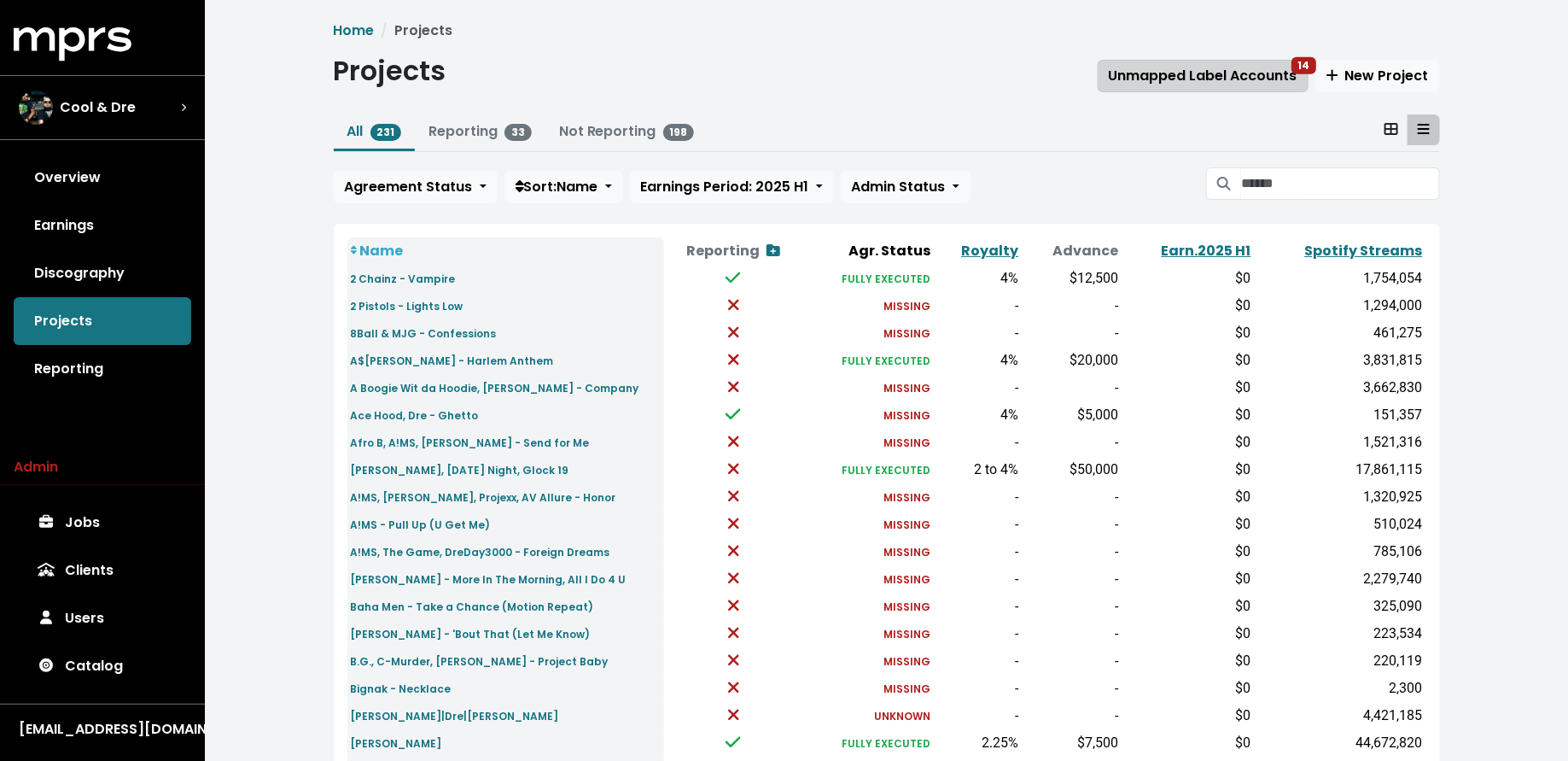
click at [1170, 89] on button "Unmapped Label Accounts 14" at bounding box center [1204, 76] width 211 height 33
